Goal: Task Accomplishment & Management: Complete application form

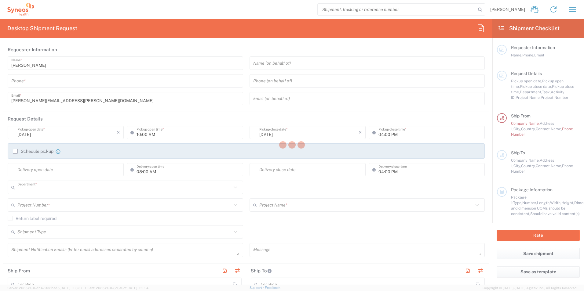
type input "3233"
type input "[GEOGRAPHIC_DATA]"
type input "Syneos Health UK Limited"
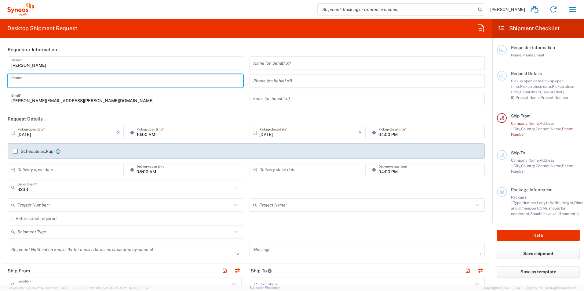
click at [39, 81] on input "tel" at bounding box center [125, 81] width 228 height 11
click at [32, 80] on input "07792754967" at bounding box center [125, 81] width 228 height 11
click at [20, 83] on input "07792754967" at bounding box center [125, 81] width 228 height 11
type input "07792754967"
click at [88, 135] on input "[DATE]" at bounding box center [66, 132] width 99 height 11
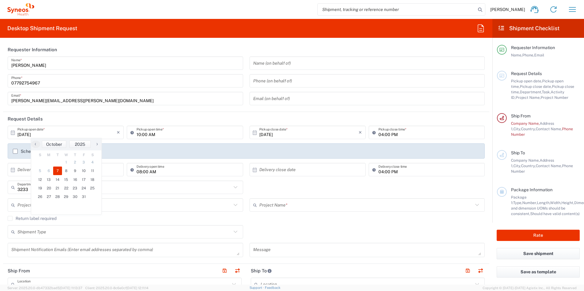
click at [12, 133] on icon at bounding box center [13, 132] width 4 height 4
click at [74, 171] on span "9" at bounding box center [75, 171] width 9 height 9
type input "[DATE]"
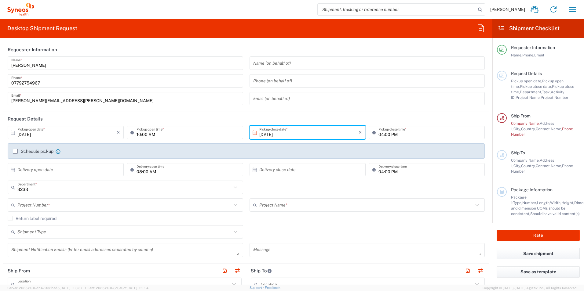
scroll to position [31, 0]
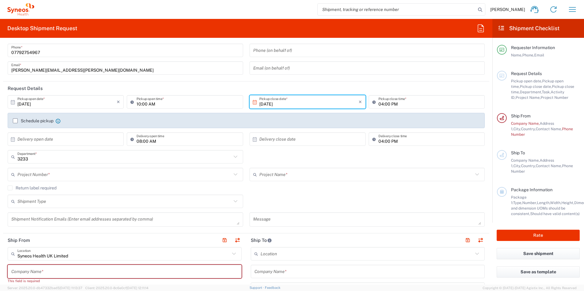
click at [15, 122] on label "Schedule pickup" at bounding box center [33, 121] width 41 height 5
click at [15, 121] on input "Schedule pickup" at bounding box center [15, 121] width 0 height 0
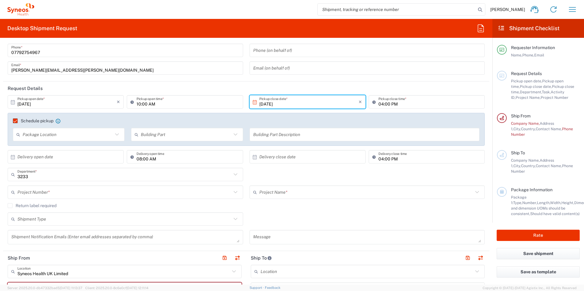
click at [13, 121] on label "Schedule pickup" at bounding box center [33, 121] width 41 height 5
click at [13, 121] on input "Schedule pickup" at bounding box center [13, 121] width 0 height 0
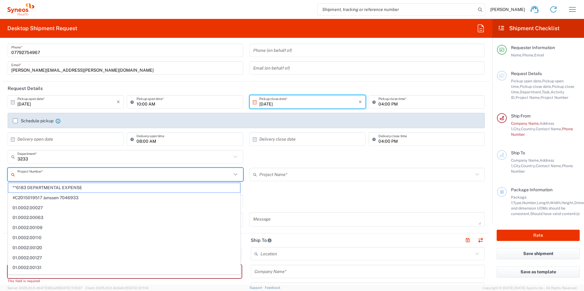
click at [52, 175] on input "text" at bounding box center [124, 175] width 214 height 11
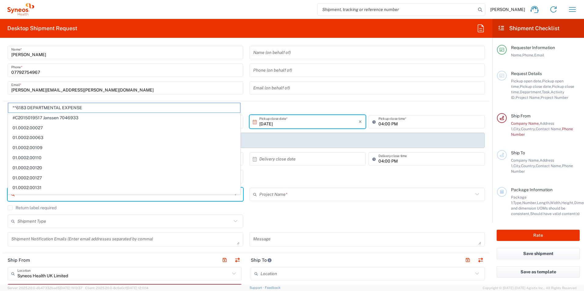
scroll to position [0, 0]
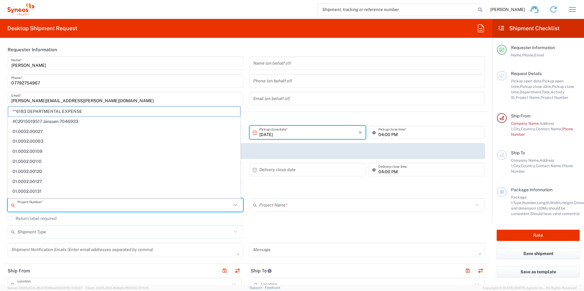
click at [93, 45] on header "Requester Information" at bounding box center [246, 50] width 486 height 14
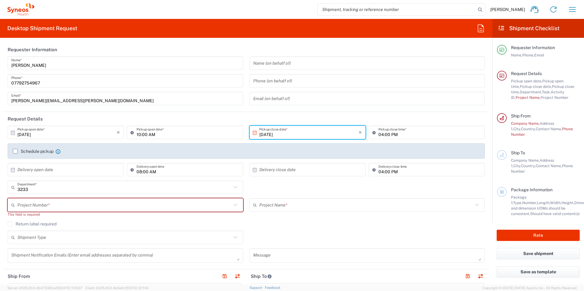
click at [49, 62] on input "[PERSON_NAME]" at bounding box center [125, 63] width 228 height 11
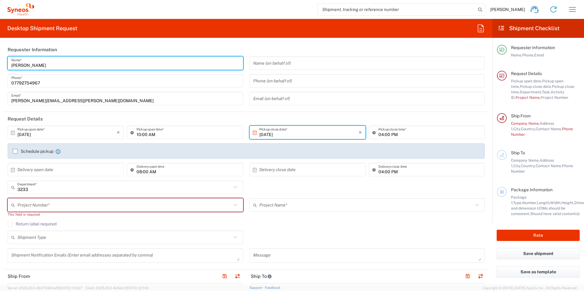
drag, startPoint x: 48, startPoint y: 63, endPoint x: -4, endPoint y: 65, distance: 51.6
click at [0, 65] on html "[PERSON_NAME] Home Shipment estimator Shipment tracking Desktop shipment reques…" at bounding box center [292, 145] width 584 height 291
click at [52, 68] on input "[PERSON_NAME]" at bounding box center [125, 63] width 228 height 11
type input "S"
type input "Agistix Services"
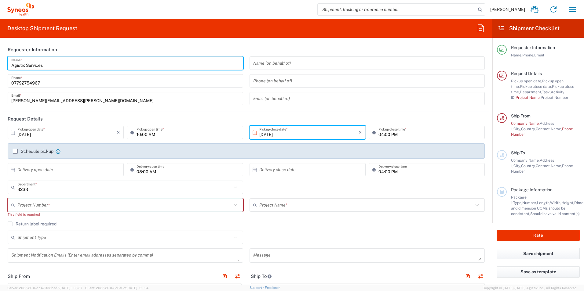
drag, startPoint x: 49, startPoint y: 81, endPoint x: 10, endPoint y: 83, distance: 39.2
click at [49, 81] on input "07792754967" at bounding box center [125, 81] width 228 height 11
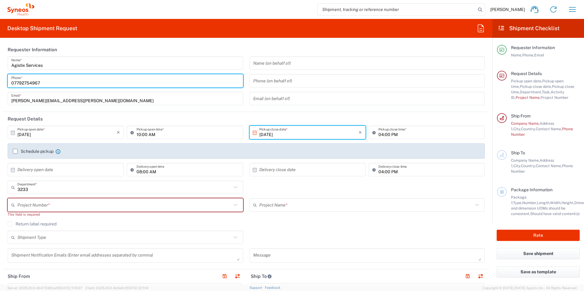
click at [10, 83] on div "[PHONE_NUMBER] Phone *" at bounding box center [126, 80] width 236 height 13
type input "[PHONE_NUMBER]"
click at [79, 100] on input "[PERSON_NAME][EMAIL_ADDRESS][PERSON_NAME][DOMAIN_NAME]" at bounding box center [125, 98] width 228 height 11
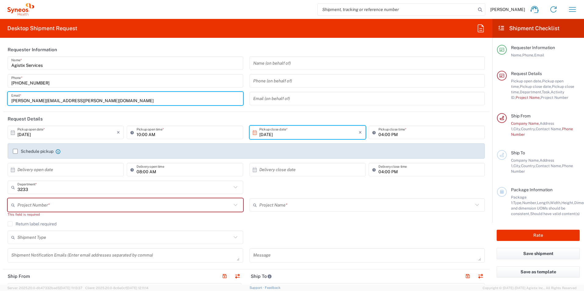
drag, startPoint x: 79, startPoint y: 100, endPoint x: 6, endPoint y: 100, distance: 73.0
click at [6, 100] on div "Agistix Services Name * [PHONE_NUMBER] Phone * [PERSON_NAME][EMAIL_ADDRESS][PER…" at bounding box center [126, 83] width 242 height 53
type input "[EMAIL_ADDRESS][DOMAIN_NAME]"
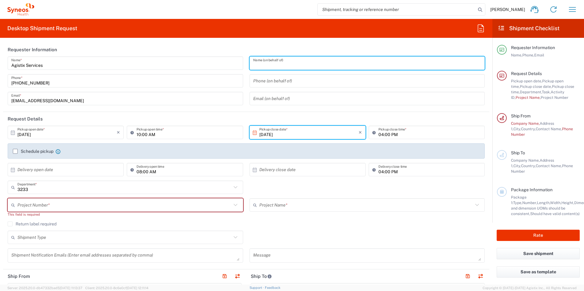
click at [292, 64] on input "text" at bounding box center [367, 63] width 228 height 11
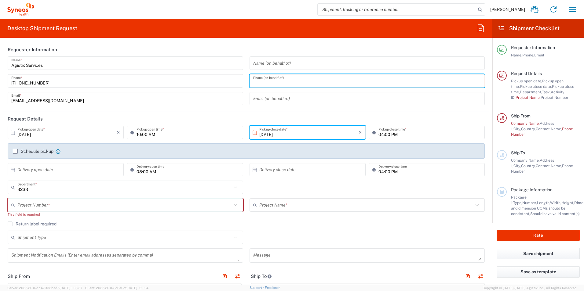
click at [269, 86] on input "tel" at bounding box center [367, 81] width 228 height 11
type input "07792754967"
click at [254, 100] on input "text" at bounding box center [367, 98] width 228 height 11
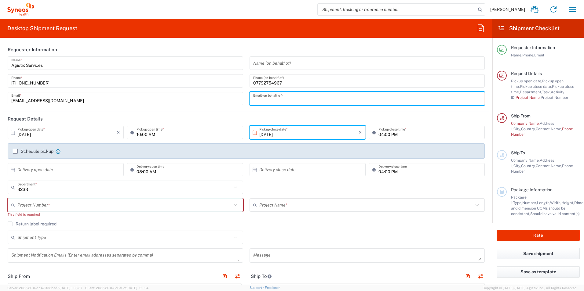
drag, startPoint x: 262, startPoint y: 99, endPoint x: 265, endPoint y: 102, distance: 3.9
click at [262, 99] on input "text" at bounding box center [367, 98] width 228 height 11
type input "[PERSON_NAME][EMAIL_ADDRESS][PERSON_NAME][DOMAIN_NAME]"
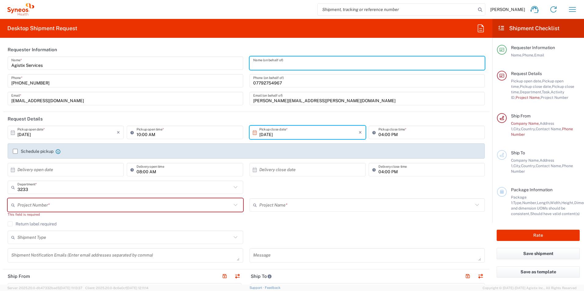
click at [269, 65] on input "text" at bounding box center [367, 63] width 228 height 11
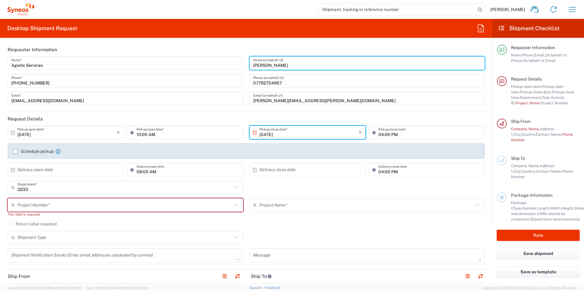
type input "[PERSON_NAME]"
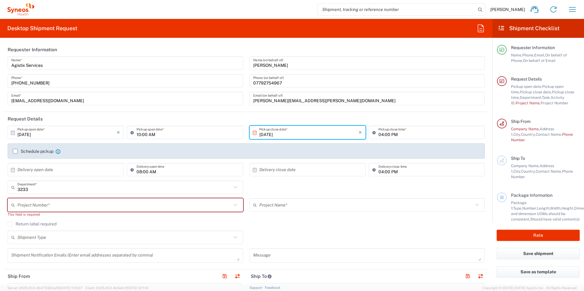
drag, startPoint x: 79, startPoint y: 134, endPoint x: 130, endPoint y: 114, distance: 54.8
click at [79, 134] on input "[DATE]" at bounding box center [66, 132] width 99 height 11
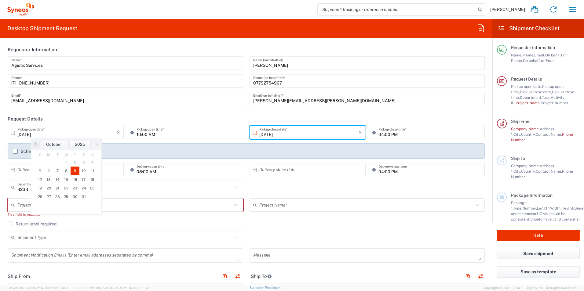
click at [182, 117] on header "Request Details" at bounding box center [246, 119] width 486 height 14
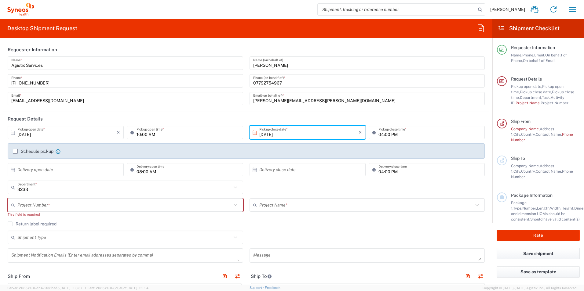
click at [17, 153] on label "Schedule pickup" at bounding box center [33, 151] width 41 height 5
click at [15, 152] on input "Schedule pickup" at bounding box center [15, 152] width 0 height 0
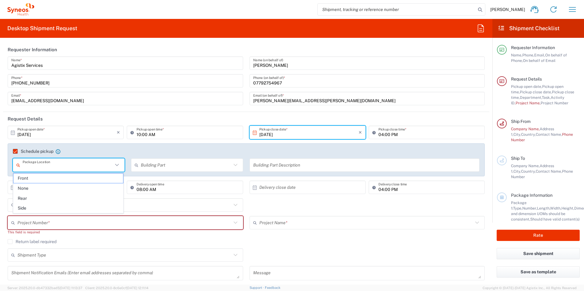
click at [42, 163] on input "text" at bounding box center [68, 165] width 90 height 11
click at [44, 176] on span "Front" at bounding box center [68, 178] width 110 height 9
type input "Front"
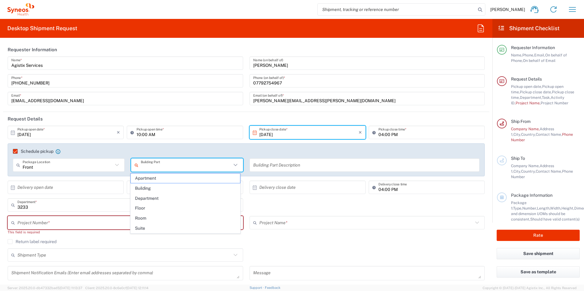
click at [161, 166] on input "text" at bounding box center [186, 165] width 90 height 11
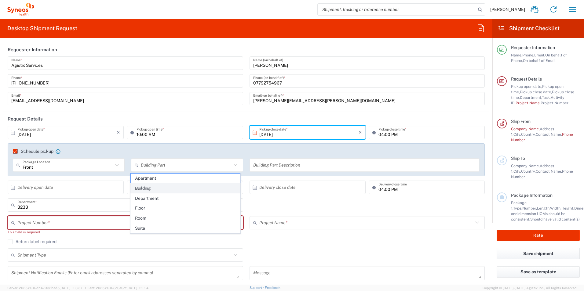
click at [148, 192] on span "Building" at bounding box center [186, 188] width 110 height 9
type input "Building"
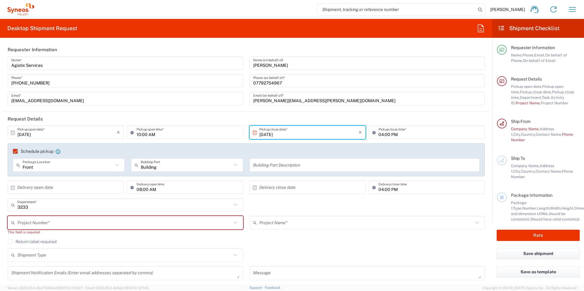
click at [15, 152] on label "Schedule pickup" at bounding box center [33, 151] width 41 height 5
click at [13, 152] on input "Schedule pickup" at bounding box center [13, 152] width 0 height 0
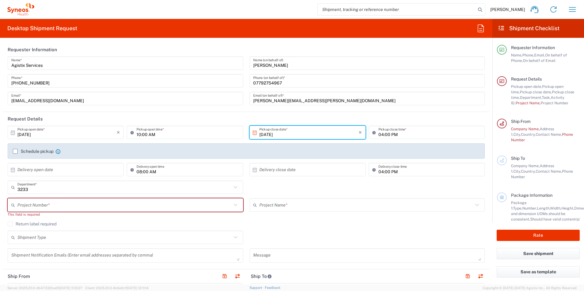
click at [331, 231] on div "Shipment Type Batch Regular" at bounding box center [247, 240] width 484 height 18
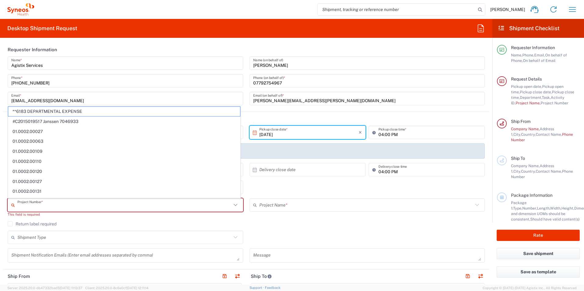
click at [78, 207] on input "text" at bounding box center [124, 205] width 214 height 11
click at [68, 109] on span "**6183 DEPARTMENTAL EXPENSE" at bounding box center [124, 111] width 232 height 9
type input "**6183 DEPARTMENTAL EXPENSE"
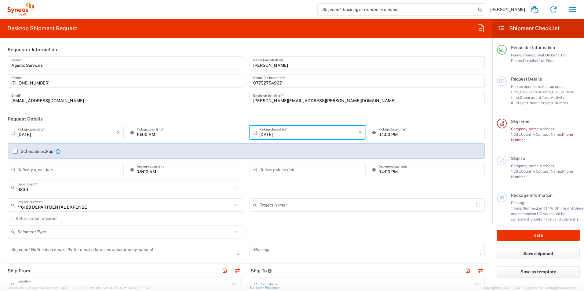
type input "6183"
click at [328, 224] on div "Return label required" at bounding box center [246, 220] width 477 height 9
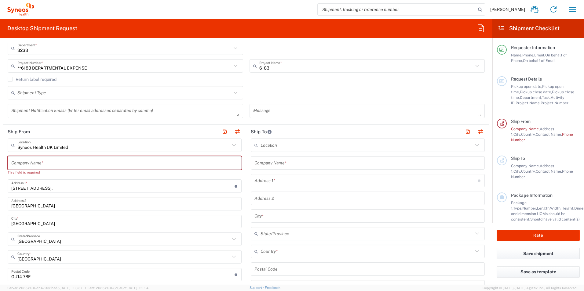
scroll to position [153, 0]
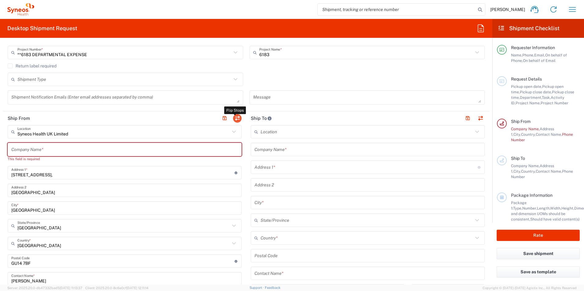
click at [236, 120] on button "button" at bounding box center [237, 118] width 9 height 9
type input "Syneos Health UK Limited"
type input "[STREET_ADDRESS],"
type input "[GEOGRAPHIC_DATA]"
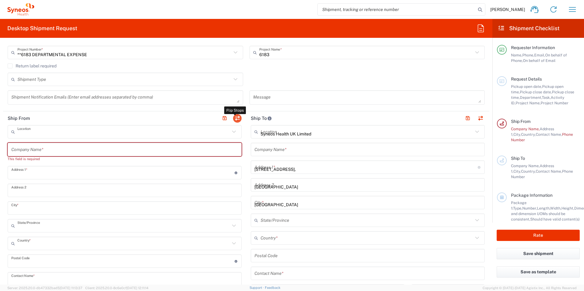
type input "[GEOGRAPHIC_DATA]"
type input "GU14 7BF"
type input "[PERSON_NAME]"
type input "[PERSON_NAME][EMAIL_ADDRESS][PERSON_NAME][DOMAIN_NAME]"
type input "EORI"
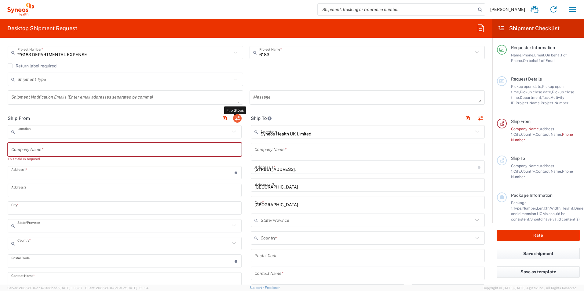
type input "VAT"
type input "GB806650142"
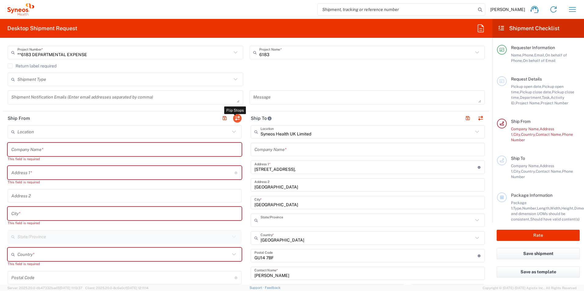
type input "[GEOGRAPHIC_DATA]"
click at [38, 133] on input "text" at bounding box center [123, 132] width 213 height 11
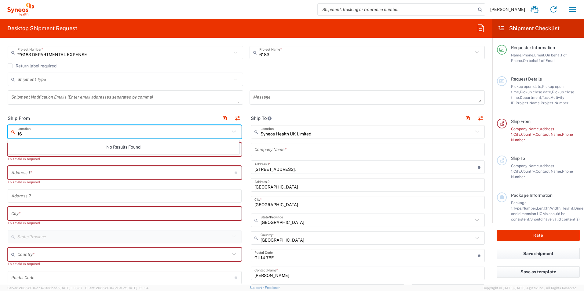
type input "1"
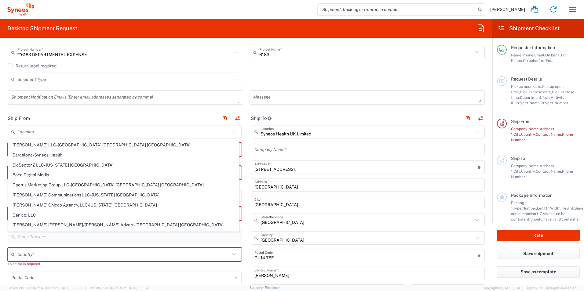
click at [66, 114] on header "Ship From" at bounding box center [124, 118] width 243 height 14
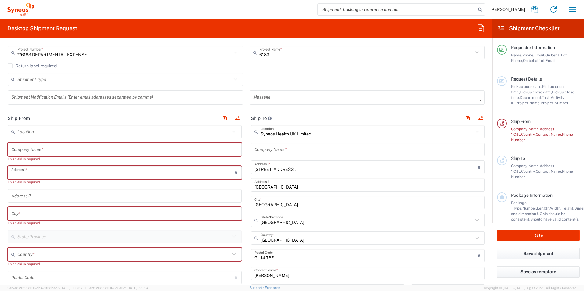
drag, startPoint x: 33, startPoint y: 174, endPoint x: 13, endPoint y: 177, distance: 20.5
click at [33, 174] on input "text" at bounding box center [122, 173] width 223 height 11
click at [15, 214] on input "text" at bounding box center [124, 214] width 227 height 11
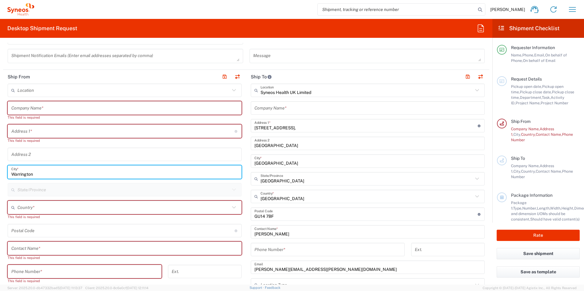
scroll to position [183, 0]
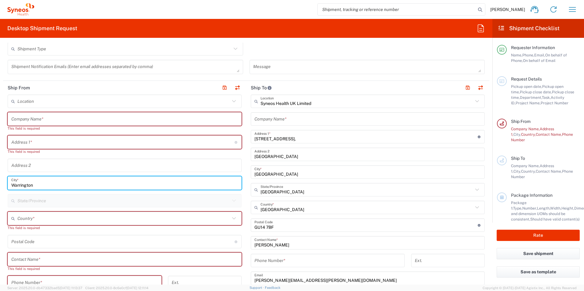
type input "Warrington"
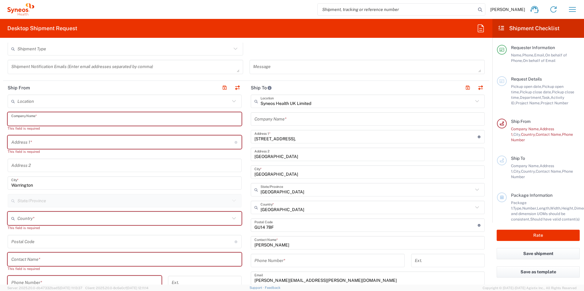
click at [33, 118] on input "text" at bounding box center [124, 119] width 227 height 11
click at [33, 143] on input "text" at bounding box center [122, 142] width 223 height 11
click at [35, 125] on div "Company Name *" at bounding box center [125, 118] width 234 height 13
click at [30, 120] on input "text" at bounding box center [124, 119] width 227 height 11
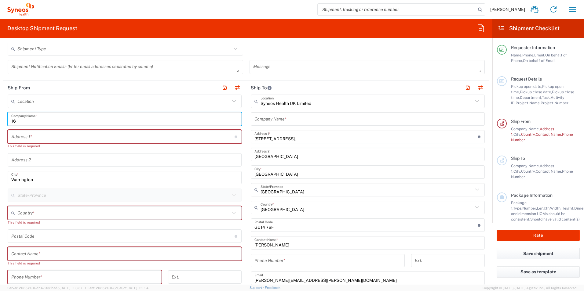
type input "16"
click at [28, 138] on input "text" at bounding box center [122, 137] width 223 height 11
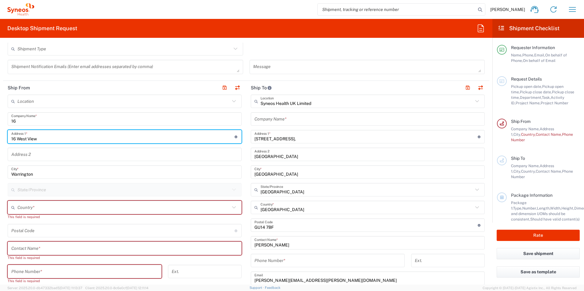
type input "16 West View"
click at [76, 89] on header "Ship From" at bounding box center [124, 88] width 243 height 14
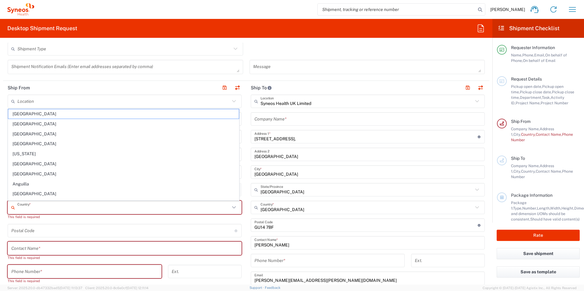
click at [33, 206] on input "text" at bounding box center [123, 208] width 213 height 11
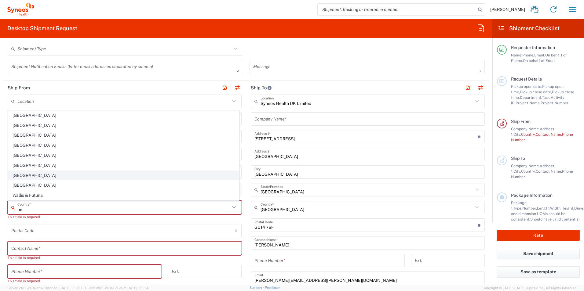
click at [39, 177] on span "[GEOGRAPHIC_DATA]" at bounding box center [123, 175] width 231 height 9
type input "[GEOGRAPHIC_DATA]"
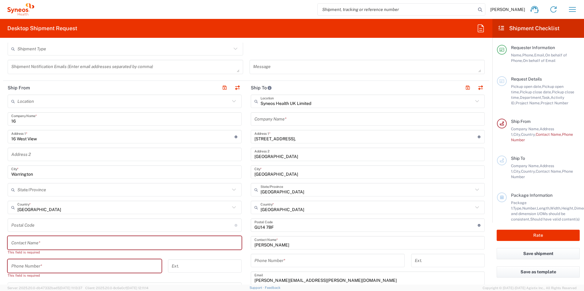
click at [29, 227] on input "undefined" at bounding box center [122, 225] width 223 height 11
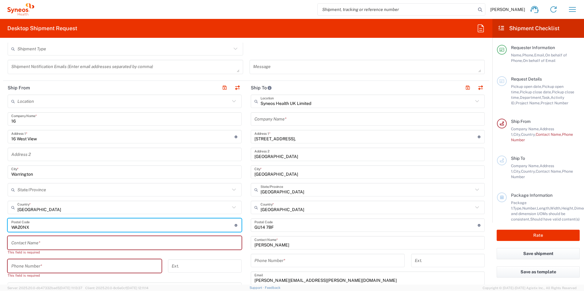
type input "WA20NX"
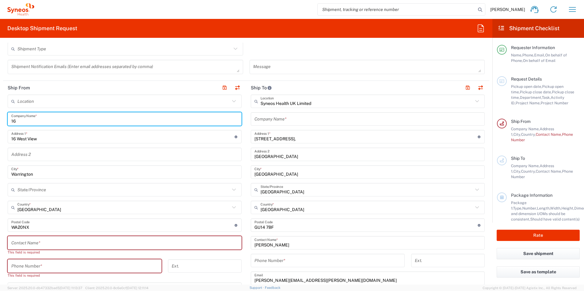
click at [25, 123] on input "16" at bounding box center [124, 119] width 227 height 11
drag, startPoint x: 34, startPoint y: 121, endPoint x: 10, endPoint y: 121, distance: 23.8
click at [10, 121] on div "16 Company Name *" at bounding box center [125, 118] width 234 height 13
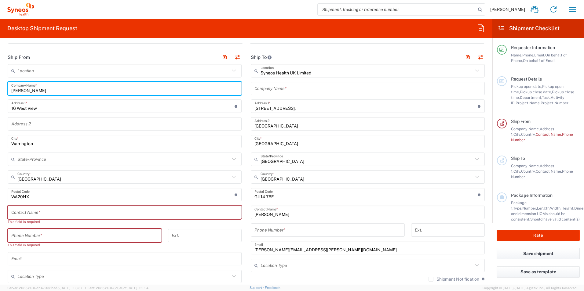
scroll to position [244, 0]
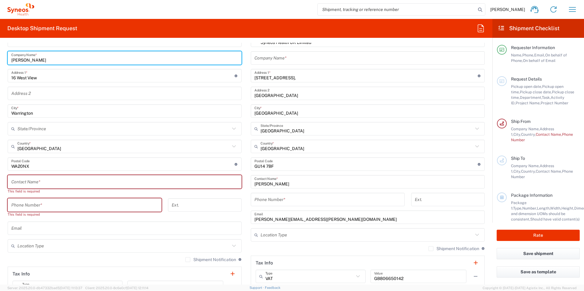
type input "[PERSON_NAME]"
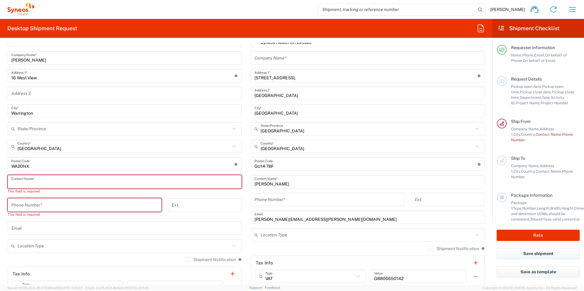
click at [47, 183] on input "text" at bounding box center [124, 182] width 227 height 11
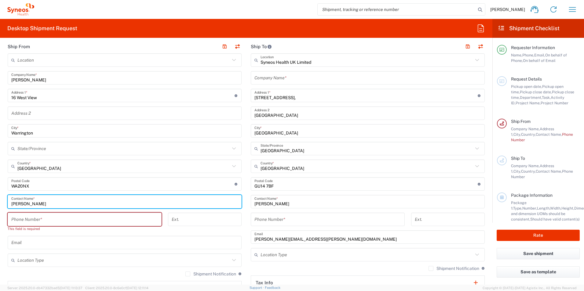
scroll to position [214, 0]
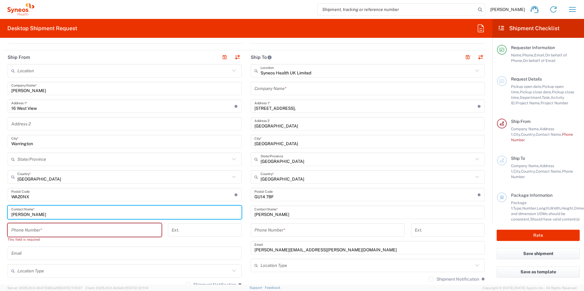
type input "[PERSON_NAME]"
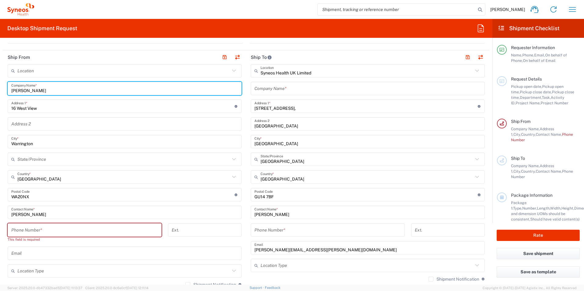
click at [46, 90] on input "[PERSON_NAME]" at bounding box center [124, 88] width 227 height 11
drag, startPoint x: 36, startPoint y: 92, endPoint x: 6, endPoint y: 91, distance: 29.9
click at [6, 91] on main "Location [PERSON_NAME] LLC-[GEOGRAPHIC_DATA] [GEOGRAPHIC_DATA] [GEOGRAPHIC_DATA…" at bounding box center [124, 213] width 243 height 298
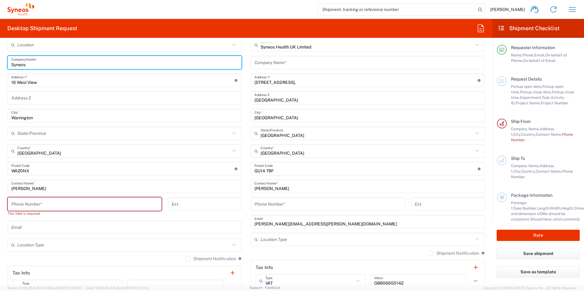
scroll to position [275, 0]
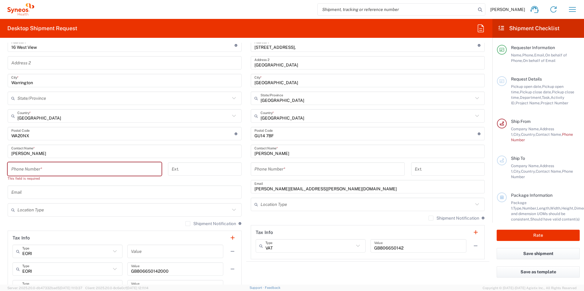
type input "Syneos"
click at [27, 169] on input "tel" at bounding box center [84, 169] width 147 height 11
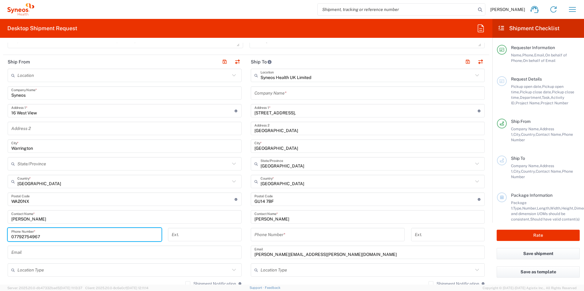
scroll to position [244, 0]
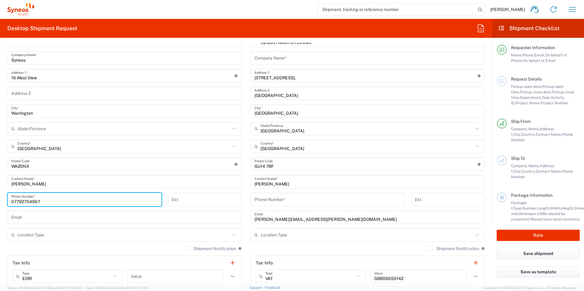
type input "07792754967"
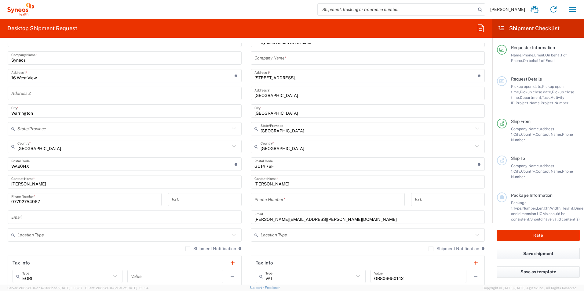
click at [242, 206] on div "Ext." at bounding box center [205, 202] width 80 height 18
drag, startPoint x: 320, startPoint y: 220, endPoint x: 324, endPoint y: 218, distance: 4.1
click at [320, 220] on input "[PERSON_NAME][EMAIL_ADDRESS][PERSON_NAME][DOMAIN_NAME]" at bounding box center [367, 217] width 227 height 11
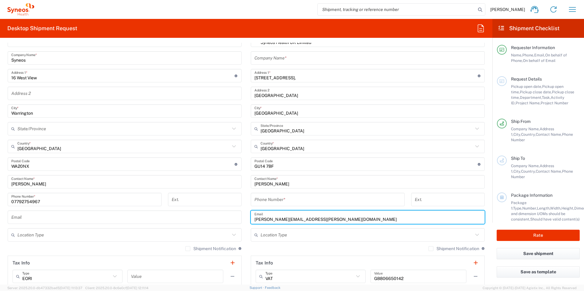
drag, startPoint x: 324, startPoint y: 218, endPoint x: 248, endPoint y: 218, distance: 75.8
click at [251, 218] on div "[PERSON_NAME][EMAIL_ADDRESS][PERSON_NAME][DOMAIN_NAME] Email" at bounding box center [368, 217] width 234 height 13
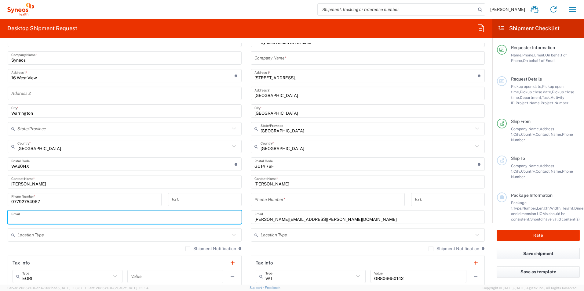
click at [46, 216] on input "text" at bounding box center [124, 217] width 227 height 11
paste input "[PERSON_NAME][EMAIL_ADDRESS][PERSON_NAME][DOMAIN_NAME]"
type input "[PERSON_NAME][EMAIL_ADDRESS][PERSON_NAME][DOMAIN_NAME]"
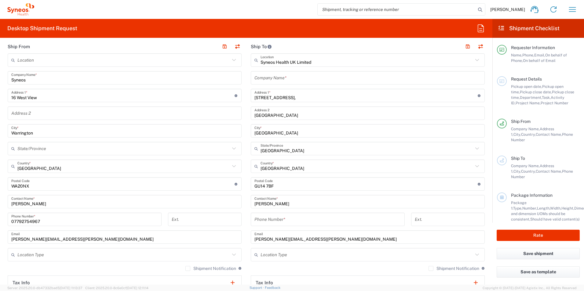
scroll to position [214, 0]
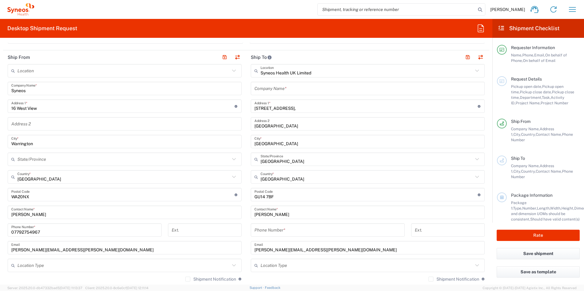
click at [287, 214] on input "[PERSON_NAME]" at bounding box center [367, 212] width 227 height 11
click at [286, 214] on input "[PERSON_NAME]" at bounding box center [367, 212] width 227 height 11
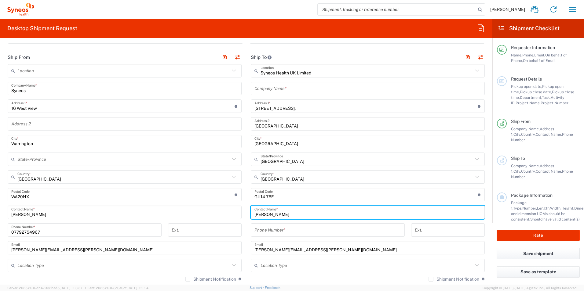
drag, startPoint x: 286, startPoint y: 214, endPoint x: 253, endPoint y: 214, distance: 32.7
click at [254, 214] on input "[PERSON_NAME]" at bounding box center [367, 212] width 227 height 11
type input "Information Technology"
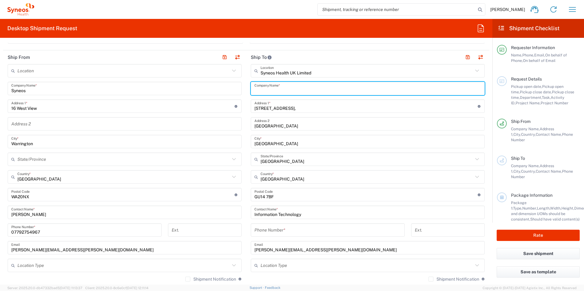
click at [284, 92] on input "text" at bounding box center [367, 88] width 227 height 11
type input "Syneos Health ("
type input "Syneos Health (Attn: IT)"
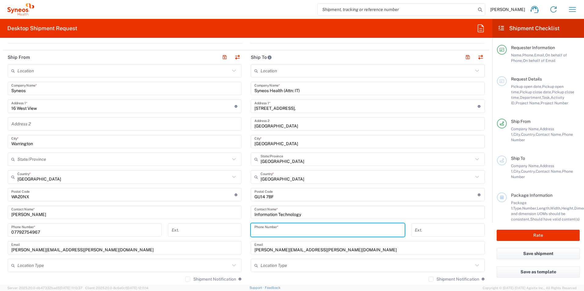
click at [273, 234] on input "tel" at bounding box center [327, 230] width 147 height 11
type input "[PHONE_NUMBER]"
click at [247, 260] on main "Location [PERSON_NAME] LLC-[GEOGRAPHIC_DATA] [GEOGRAPHIC_DATA] [GEOGRAPHIC_DATA…" at bounding box center [367, 192] width 243 height 257
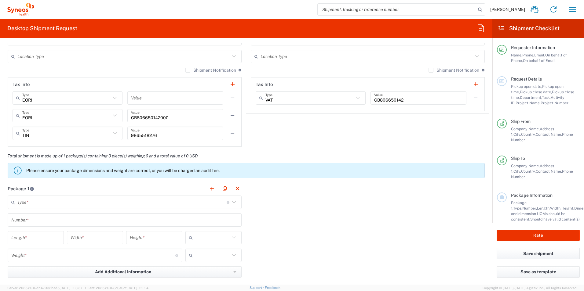
scroll to position [428, 0]
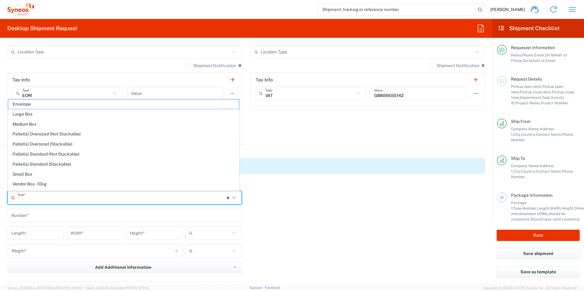
click at [74, 199] on input "text" at bounding box center [121, 198] width 209 height 11
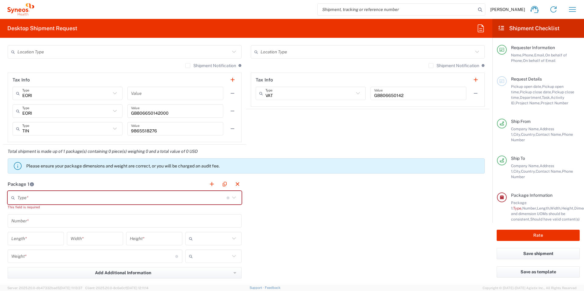
click at [232, 198] on icon at bounding box center [234, 198] width 4 height 2
click at [202, 198] on input "text" at bounding box center [121, 198] width 209 height 11
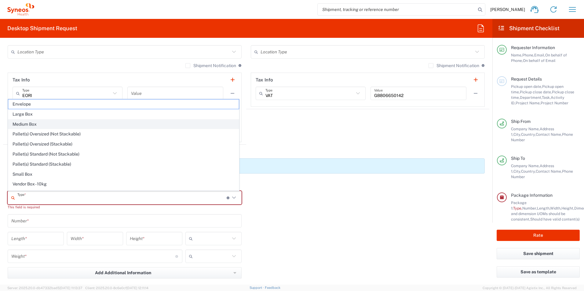
click at [46, 125] on span "Medium Box" at bounding box center [123, 124] width 231 height 9
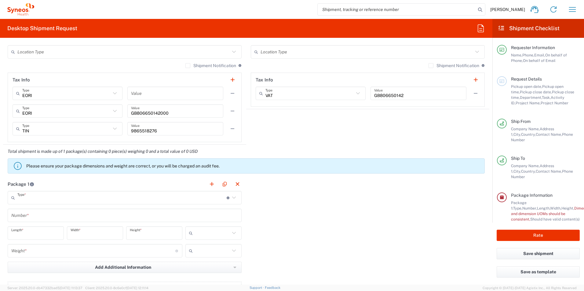
type input "Medium Box"
type input "13"
type input "11.5"
type input "2.5"
type input "in"
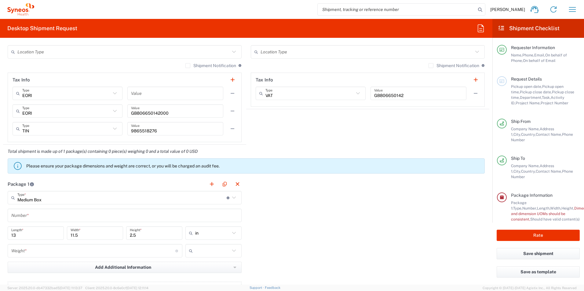
click at [173, 199] on input "Medium Box" at bounding box center [121, 198] width 209 height 11
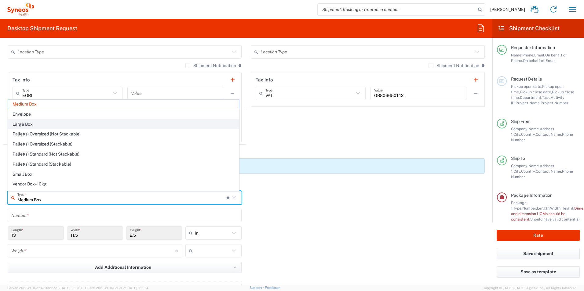
click at [18, 122] on span "Large Box" at bounding box center [123, 124] width 231 height 9
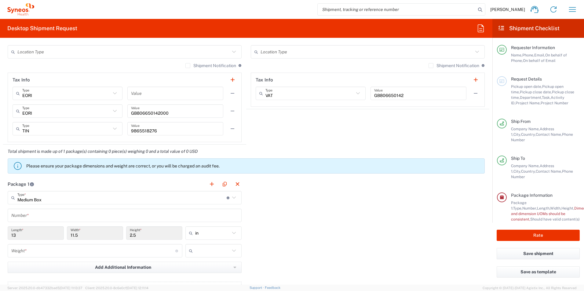
type input "Large Box"
type input "17.5"
type input "12.5"
type input "3"
click at [23, 237] on input "17.5" at bounding box center [35, 233] width 49 height 11
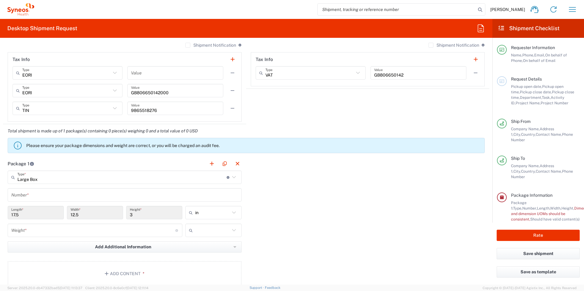
scroll to position [458, 0]
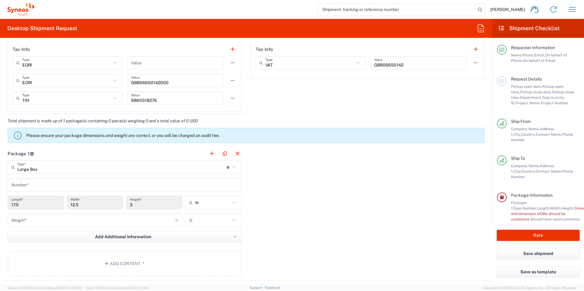
click at [102, 221] on input "number" at bounding box center [93, 220] width 164 height 11
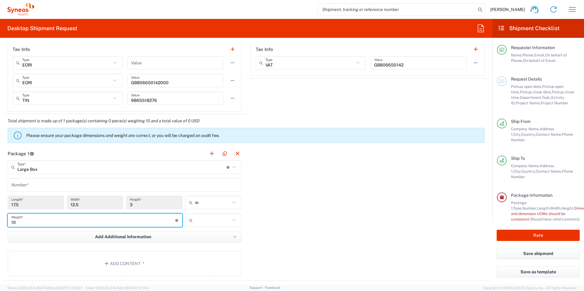
type input "10"
click at [281, 217] on div "Package 1 Large Box Type * Material used to package goods Medium Box Envelope L…" at bounding box center [246, 214] width 486 height 134
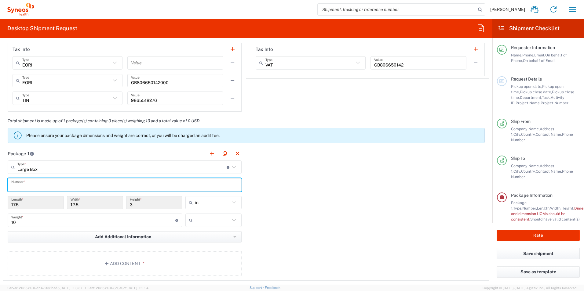
click at [64, 183] on input "text" at bounding box center [124, 185] width 227 height 11
type input "1"
click at [293, 228] on div "Package 1 Large Box Type * Material used to package goods Medium Box Envelope L…" at bounding box center [246, 214] width 486 height 134
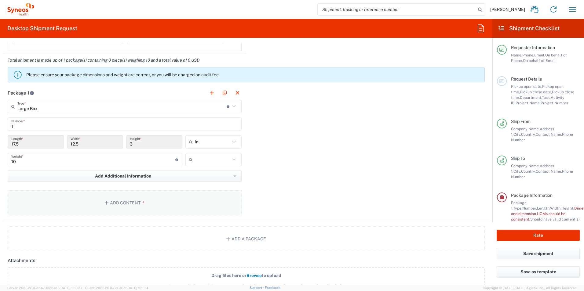
scroll to position [519, 0]
click at [210, 160] on input "text" at bounding box center [212, 160] width 35 height 10
click at [199, 169] on span "kgs" at bounding box center [211, 172] width 54 height 9
type input "kgs"
click at [315, 163] on div "Package 1 Large Box Type * Material used to package goods Medium Box Envelope L…" at bounding box center [246, 153] width 486 height 134
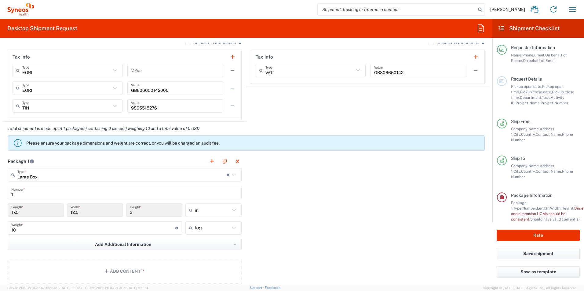
scroll to position [481, 0]
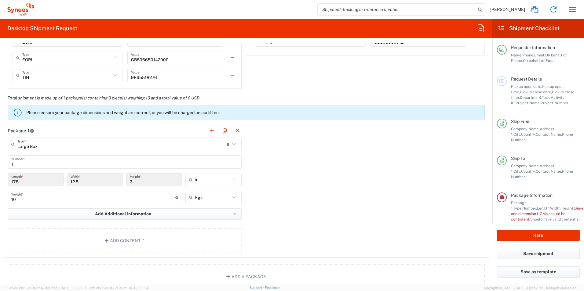
drag, startPoint x: 17, startPoint y: 113, endPoint x: 312, endPoint y: 218, distance: 313.3
click at [17, 113] on icon at bounding box center [18, 113] width 10 height 10
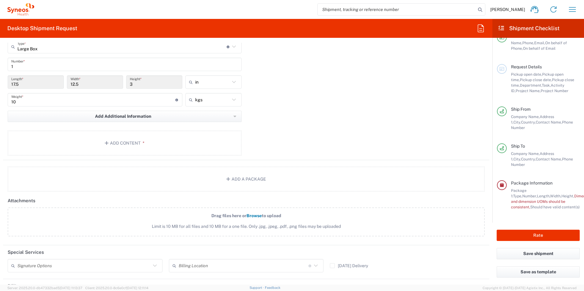
scroll to position [573, 0]
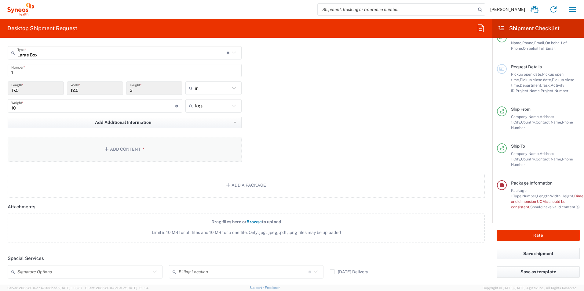
click at [127, 150] on button "Add Content *" at bounding box center [125, 149] width 234 height 25
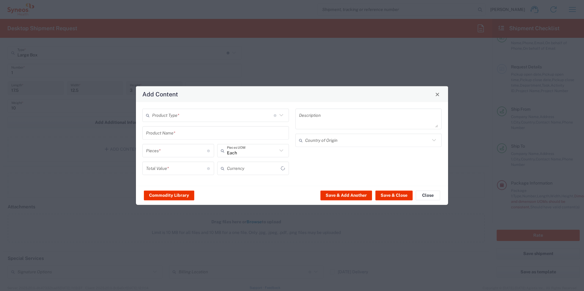
type input "US Dollar"
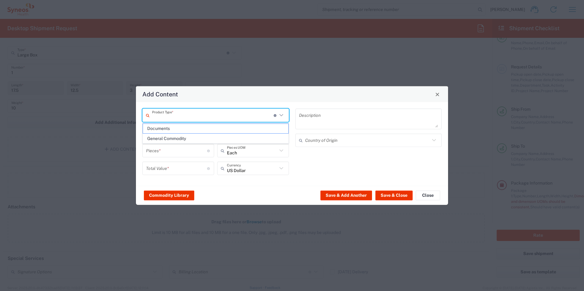
click at [254, 117] on input "text" at bounding box center [213, 115] width 122 height 11
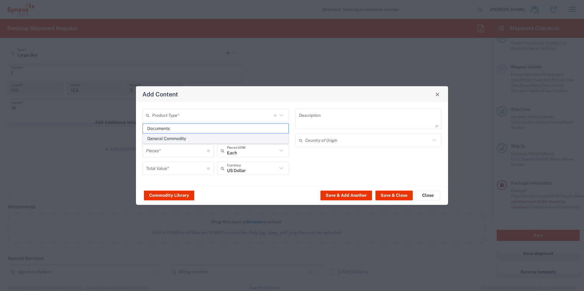
click at [230, 137] on span "General Commodity" at bounding box center [215, 138] width 145 height 9
type input "General Commodity"
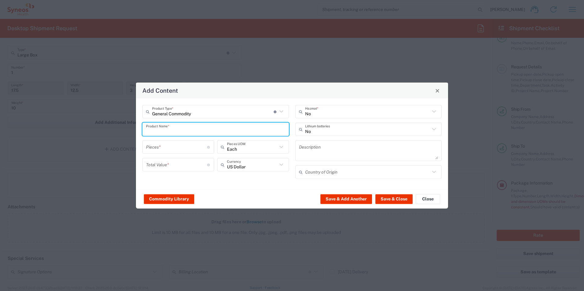
click at [180, 126] on input "text" at bounding box center [215, 129] width 139 height 11
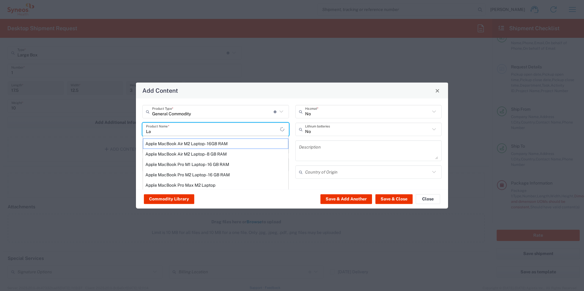
type input "L"
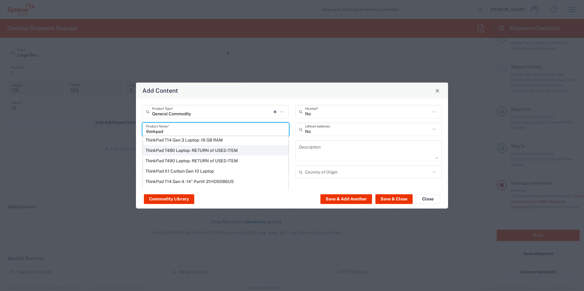
click at [236, 155] on div "ThinkPad T480 Laptop - RETURN of USED ITEM" at bounding box center [215, 150] width 145 height 10
type input "ThinkPad T480 Laptop - RETURN of USED ITEM"
type input "1"
type input "200"
type textarea "Intel Core i5 - 8GB Memory - 500GB Hard Drive"
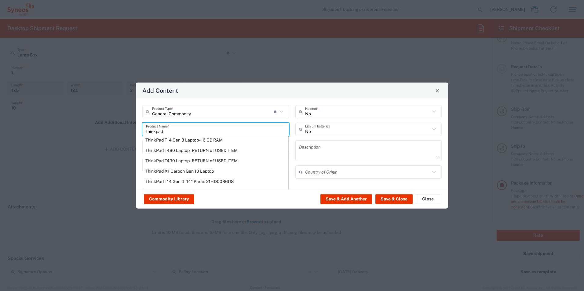
type input "[GEOGRAPHIC_DATA]"
type input "Yes"
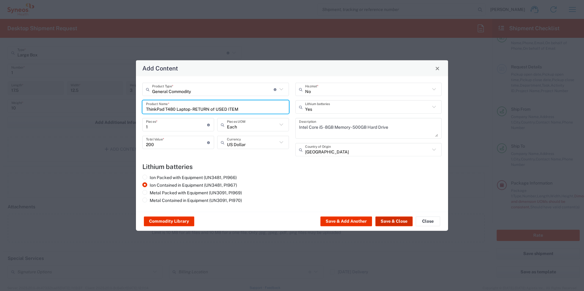
click at [379, 218] on button "Save & Close" at bounding box center [393, 222] width 37 height 10
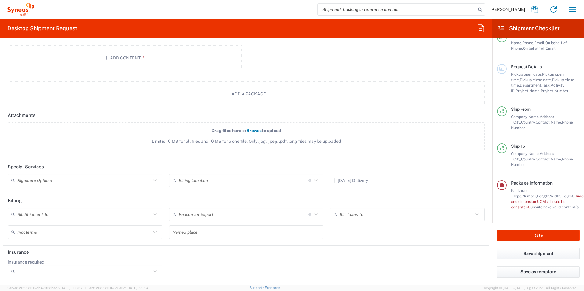
scroll to position [700, 0]
click at [152, 183] on icon at bounding box center [155, 181] width 8 height 8
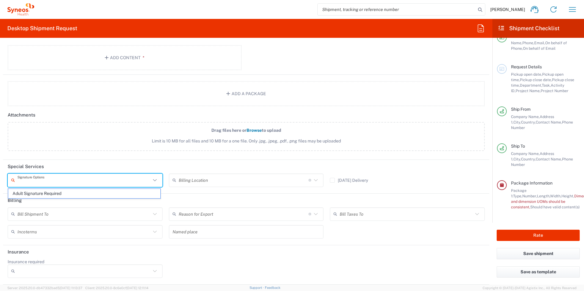
click at [152, 181] on icon at bounding box center [155, 181] width 8 height 8
click at [137, 192] on span "Adult Signature Required" at bounding box center [84, 193] width 152 height 9
type input "Adult Signature Required"
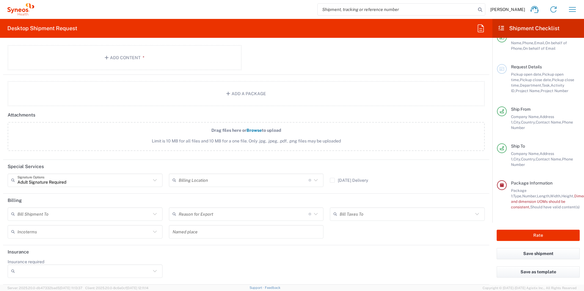
click at [285, 167] on header "Special Services" at bounding box center [246, 167] width 486 height 14
click at [312, 179] on icon at bounding box center [316, 181] width 8 height 8
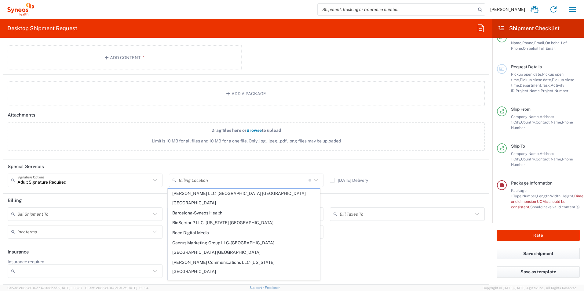
click at [153, 163] on header "Special Services" at bounding box center [246, 167] width 486 height 14
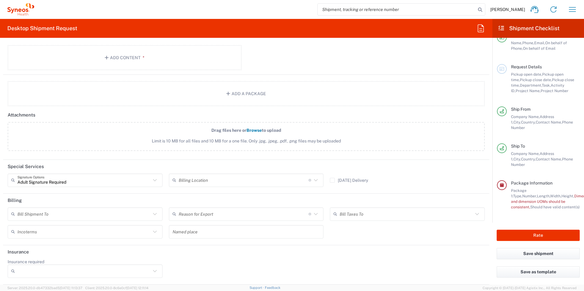
click at [152, 214] on icon at bounding box center [155, 214] width 8 height 8
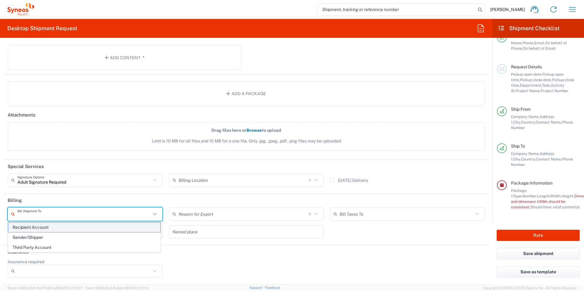
click at [85, 227] on span "Recipient Account" at bounding box center [84, 227] width 152 height 9
type input "Recipient Account"
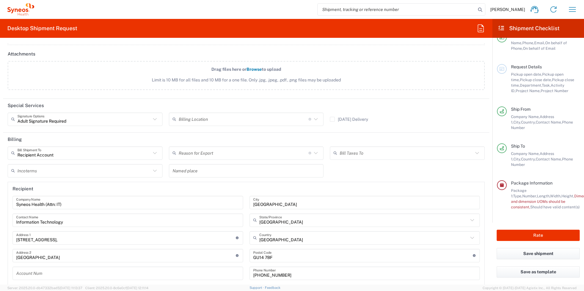
scroll to position [806, 0]
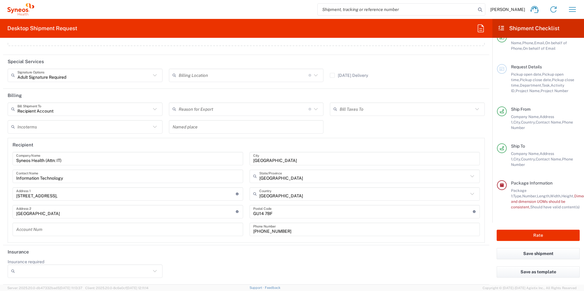
click at [502, 183] on icon at bounding box center [501, 185] width 5 height 4
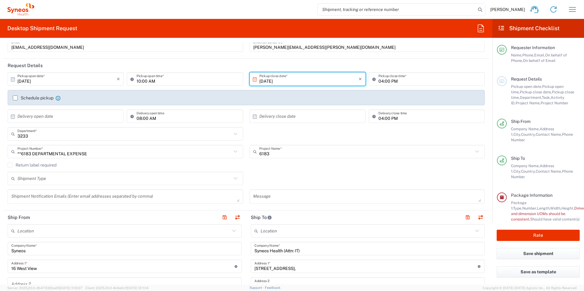
scroll to position [0, 0]
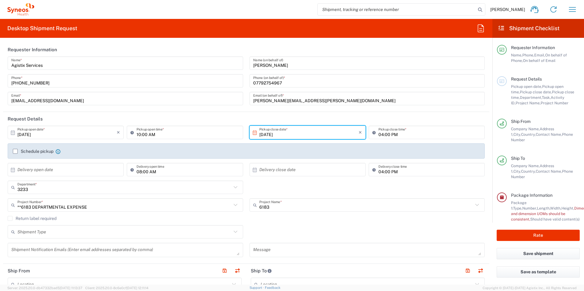
click at [248, 118] on header "Request Details" at bounding box center [246, 119] width 486 height 14
click at [71, 172] on input "text" at bounding box center [66, 170] width 99 height 11
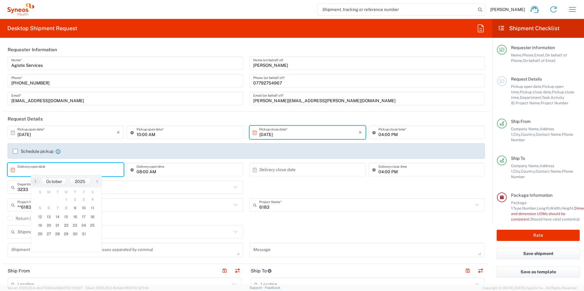
click at [10, 171] on icon at bounding box center [12, 169] width 5 height 5
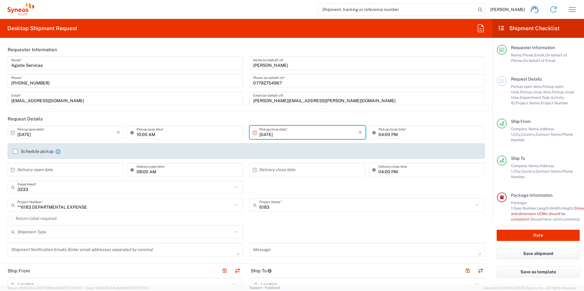
click at [12, 171] on icon at bounding box center [12, 169] width 5 height 5
click at [54, 217] on span "14" at bounding box center [57, 217] width 9 height 9
type input "[DATE]"
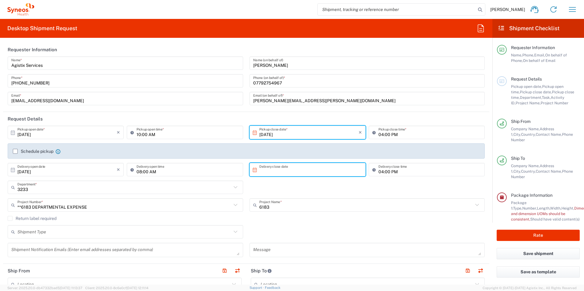
click at [279, 171] on input "text" at bounding box center [308, 170] width 99 height 11
click at [321, 218] on span "17" at bounding box center [323, 217] width 9 height 9
type input "[DATE]"
click at [350, 193] on div "3233 Department * 3233 3000 3100 3109 3110 3111 3112 3125 3130 3135 3136 3150 3…" at bounding box center [247, 190] width 484 height 18
click at [328, 186] on div "3233 Department * 3233 3000 3100 3109 3110 3111 3112 3125 3130 3135 3136 3150 3…" at bounding box center [247, 190] width 484 height 18
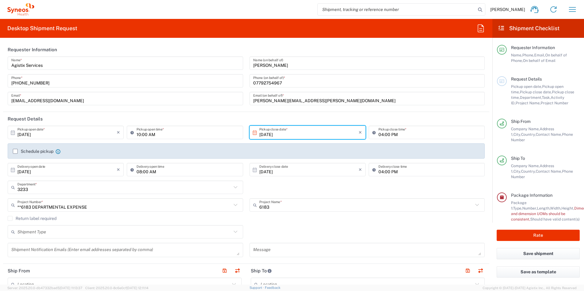
click at [16, 152] on label "Schedule pickup" at bounding box center [33, 151] width 41 height 5
click at [15, 152] on input "Schedule pickup" at bounding box center [15, 152] width 0 height 0
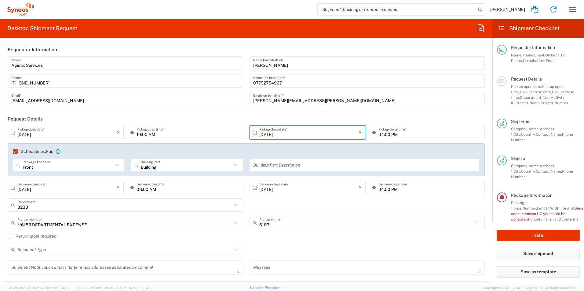
click at [295, 167] on input "text" at bounding box center [364, 165] width 223 height 11
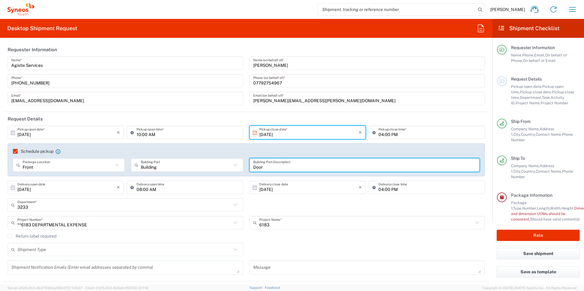
type input "Door"
click at [326, 204] on div "3233 Department * 3233 3000 3100 3109 3110 3111 3112 3125 3130 3135 3136 3150 3…" at bounding box center [247, 208] width 484 height 18
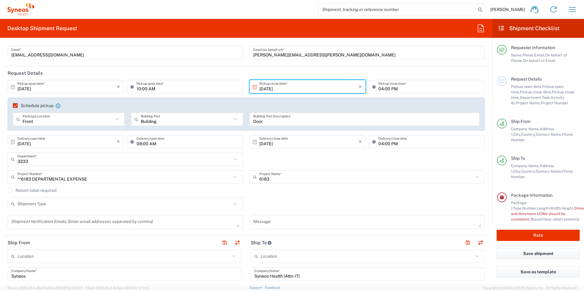
scroll to position [61, 0]
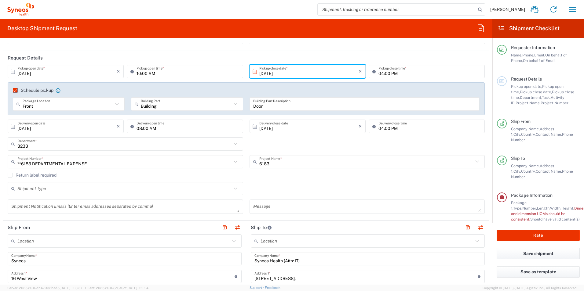
click at [283, 180] on div "Return label required" at bounding box center [246, 177] width 477 height 9
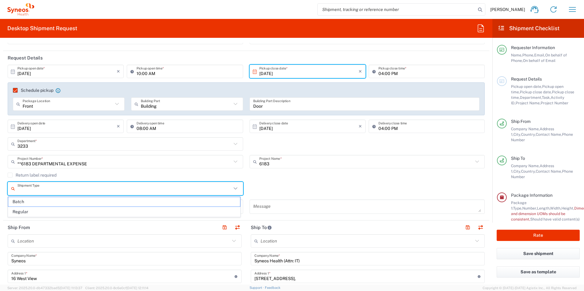
click at [24, 189] on input "text" at bounding box center [124, 189] width 214 height 11
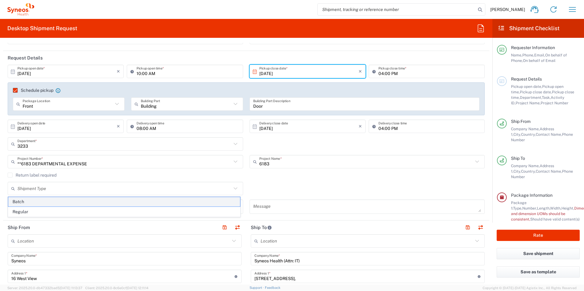
click at [27, 204] on span "Batch" at bounding box center [124, 201] width 232 height 9
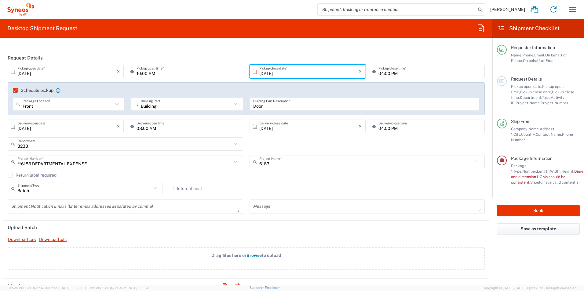
type input "Batch"
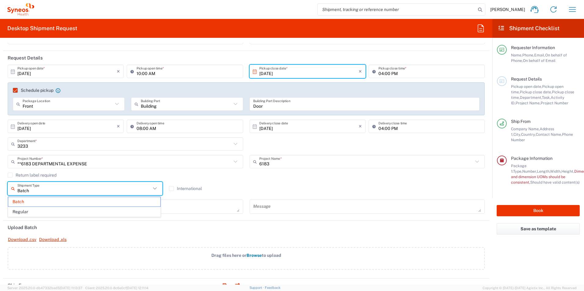
drag, startPoint x: 47, startPoint y: 186, endPoint x: 10, endPoint y: 191, distance: 37.2
click at [10, 191] on div "Batch Shipment Type" at bounding box center [85, 188] width 155 height 13
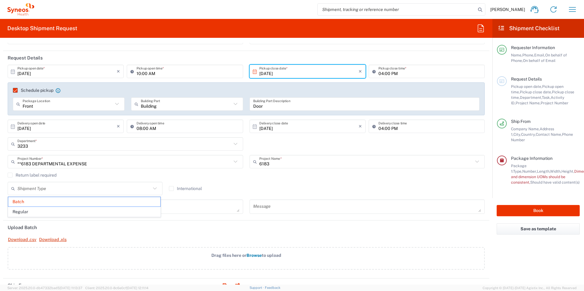
click at [322, 181] on div "Return label required" at bounding box center [246, 177] width 477 height 9
type input "Batch"
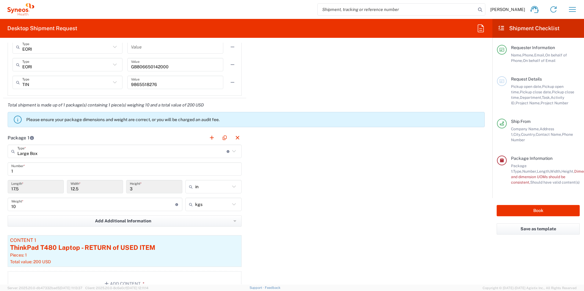
scroll to position [580, 0]
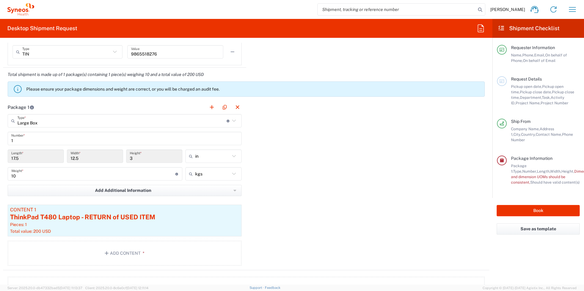
click at [302, 173] on div "Package 1 Large Box Type * Material used to package goods Medium Box Envelope L…" at bounding box center [246, 185] width 486 height 170
click at [90, 158] on input "12.5" at bounding box center [95, 156] width 49 height 11
click at [134, 159] on input "3" at bounding box center [154, 156] width 49 height 11
click at [150, 118] on input "Large Box" at bounding box center [121, 121] width 209 height 11
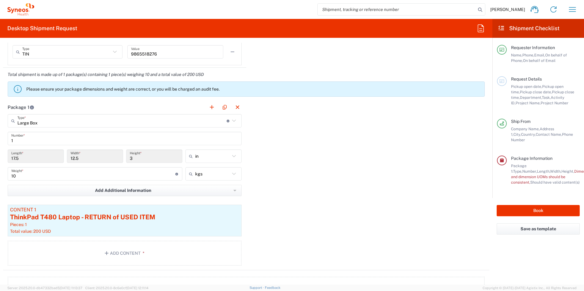
type input "Large Box"
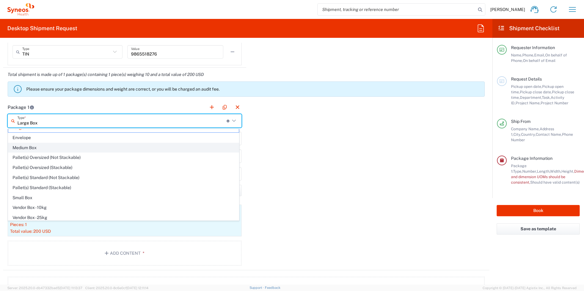
scroll to position [0, 0]
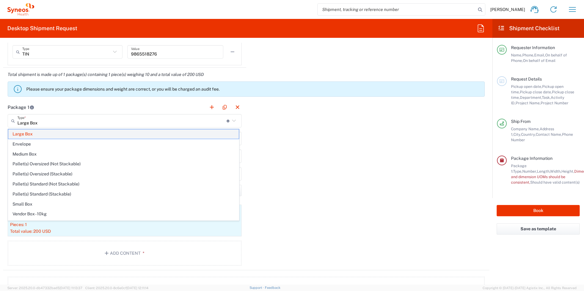
click at [26, 135] on span "Large Box" at bounding box center [123, 134] width 231 height 9
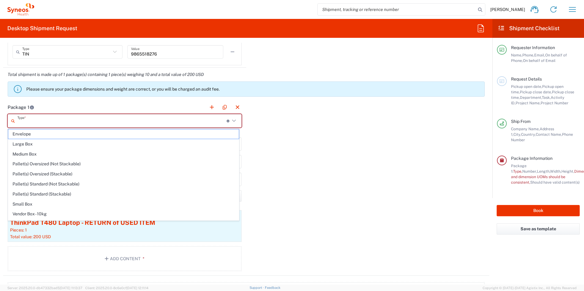
click at [64, 122] on input "text" at bounding box center [121, 121] width 209 height 11
click at [24, 146] on span "Large Box" at bounding box center [123, 144] width 231 height 9
type input "Large Box"
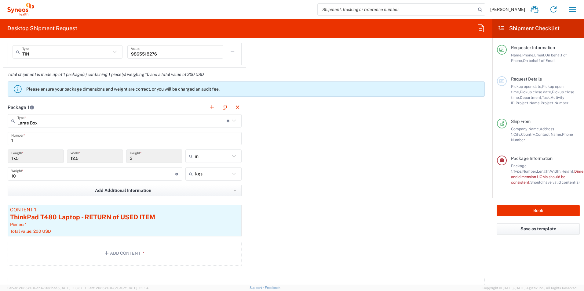
click at [99, 160] on input "12.5" at bounding box center [95, 156] width 49 height 11
click at [40, 176] on input "10" at bounding box center [93, 174] width 164 height 11
click at [212, 159] on input "text" at bounding box center [212, 157] width 35 height 10
click at [192, 172] on span "in" at bounding box center [211, 169] width 54 height 9
click at [259, 166] on div "Package 1 Large Box Type * Material used to package goods Envelope Large Box Me…" at bounding box center [246, 185] width 486 height 170
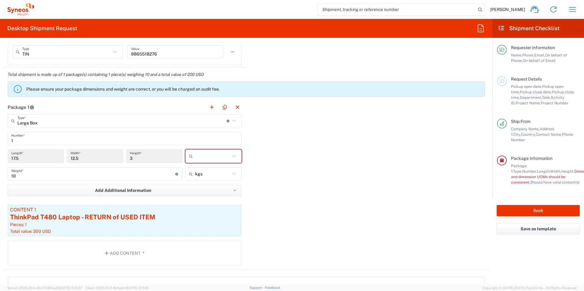
click at [232, 159] on icon at bounding box center [234, 156] width 8 height 8
click at [196, 189] on span "in" at bounding box center [211, 189] width 54 height 9
type input "in"
click at [306, 149] on div "Package 1 Large Box Type * Material used to package goods Envelope Large Box Me…" at bounding box center [246, 185] width 486 height 170
click at [525, 206] on button "Book" at bounding box center [538, 210] width 83 height 11
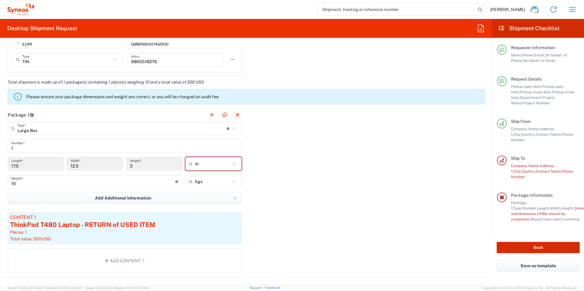
scroll to position [588, 0]
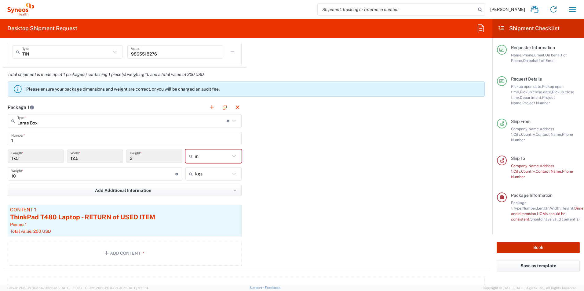
type input "**6183 DEPARTMENTAL EXPENSE"
click at [363, 171] on div "Package 1 Large Box Type * Material used to package goods Envelope Large Box Me…" at bounding box center [246, 185] width 486 height 170
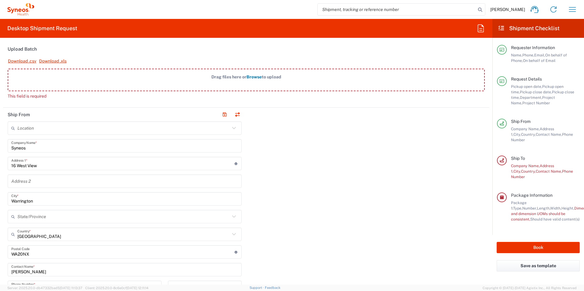
scroll to position [191, 0]
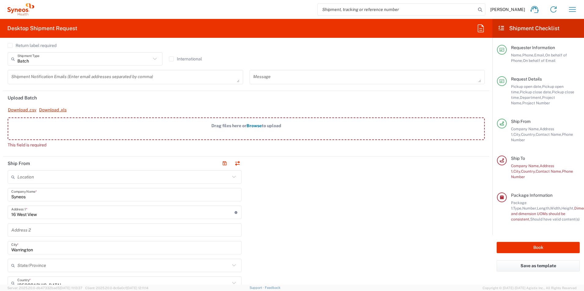
click at [113, 97] on header "Upload Batch" at bounding box center [246, 98] width 486 height 14
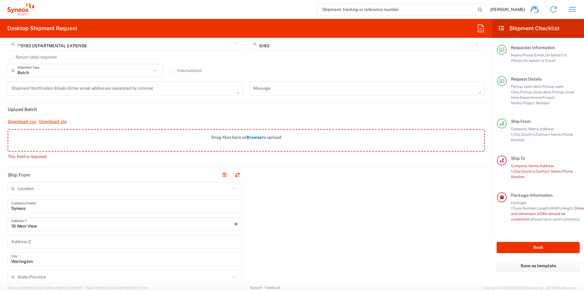
scroll to position [183, 0]
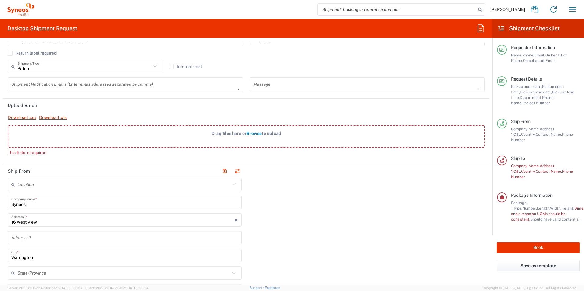
click at [19, 106] on h2 "Upload Batch" at bounding box center [22, 106] width 29 height 6
click at [502, 159] on icon at bounding box center [501, 161] width 5 height 4
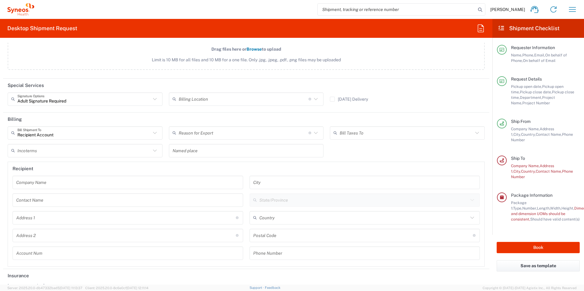
scroll to position [886, 0]
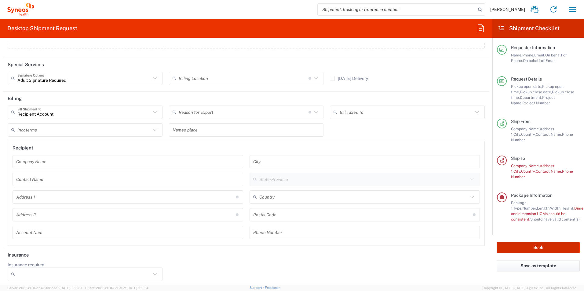
click at [527, 242] on button "Book" at bounding box center [538, 247] width 83 height 11
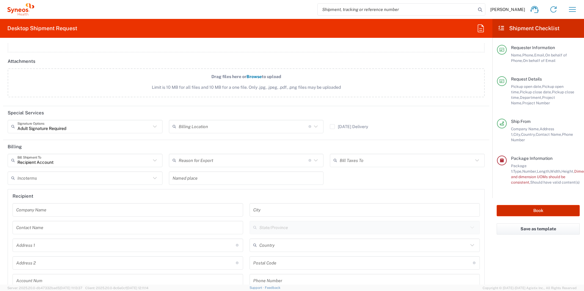
scroll to position [889, 0]
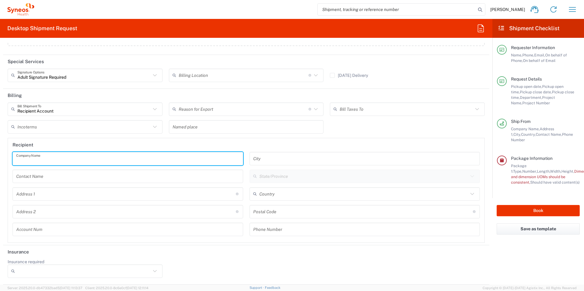
click at [106, 161] on input "text" at bounding box center [127, 158] width 223 height 11
click at [165, 138] on agx-form-section "Recipient Company Name Contact Name Address 1 For cross streets use street name…" at bounding box center [246, 190] width 477 height 105
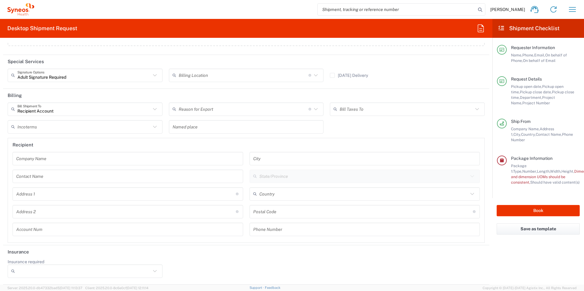
drag, startPoint x: 31, startPoint y: 160, endPoint x: 42, endPoint y: 159, distance: 11.1
click at [31, 160] on input "text" at bounding box center [127, 158] width 223 height 11
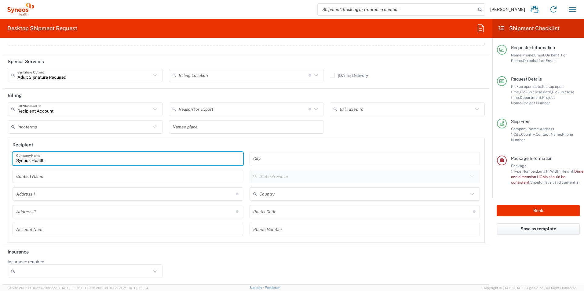
type input "Syneos Health"
click at [298, 158] on input "text" at bounding box center [364, 158] width 223 height 11
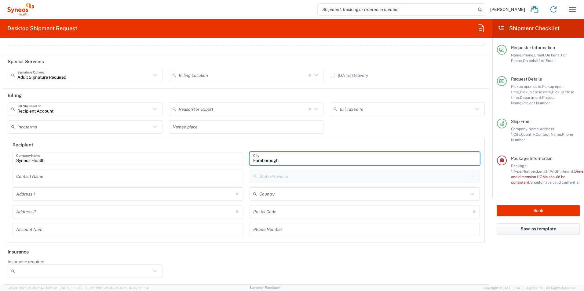
type input "Farnborough"
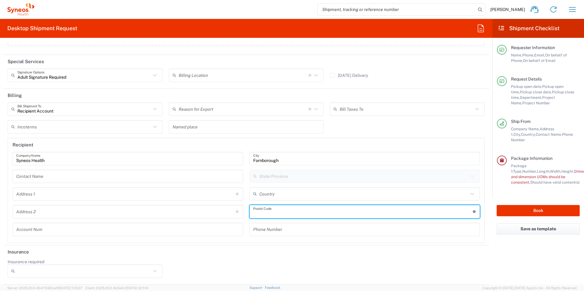
click at [257, 211] on input "undefined" at bounding box center [363, 211] width 220 height 11
type input "GU14 7BF"
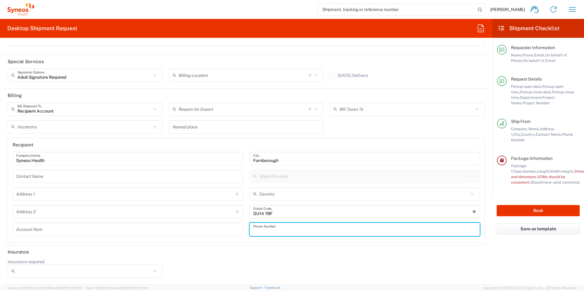
click at [265, 232] on input "tel" at bounding box center [364, 229] width 223 height 11
type input "[PHONE_NUMBER]"
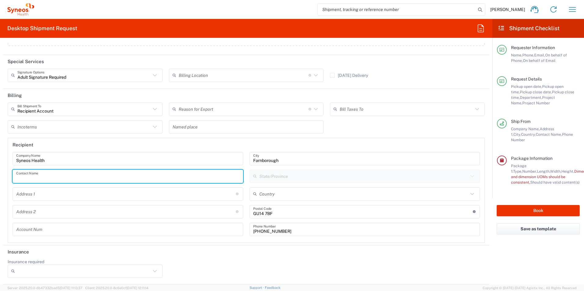
click at [25, 178] on input "text" at bounding box center [127, 176] width 223 height 11
type input "ATTN: Information Technology"
click at [34, 195] on input "text" at bounding box center [126, 194] width 220 height 11
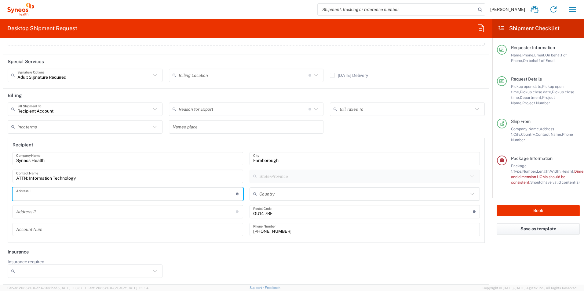
click at [29, 195] on input "text" at bounding box center [126, 194] width 220 height 11
type input "[STREET_ADDRESS]"
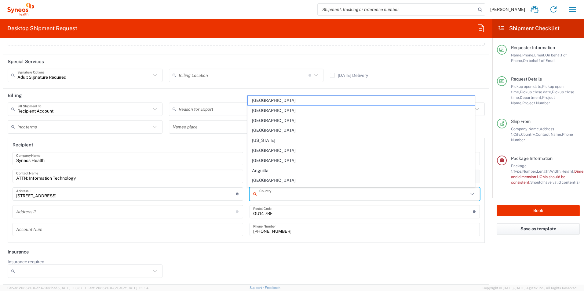
click at [309, 198] on input "text" at bounding box center [363, 194] width 209 height 11
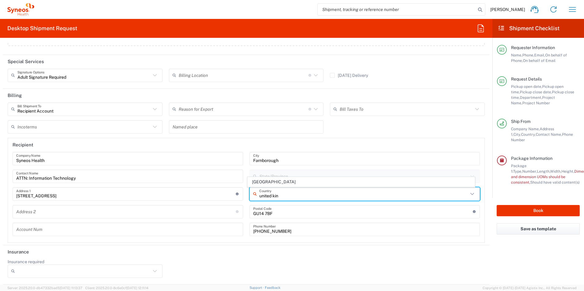
type input "united kin"
click at [221, 243] on agx-form-section "Recipient Syneos Health Company Name ATTN: Information Technology Contact Name …" at bounding box center [246, 190] width 477 height 105
click at [283, 192] on input "text" at bounding box center [363, 194] width 209 height 11
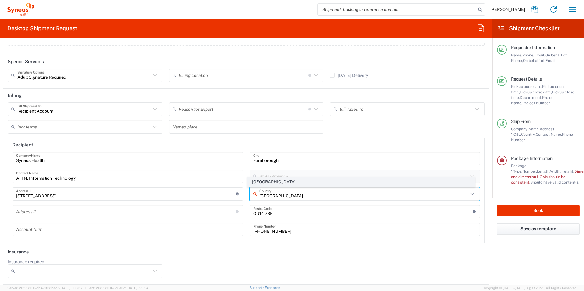
type input "[GEOGRAPHIC_DATA]"
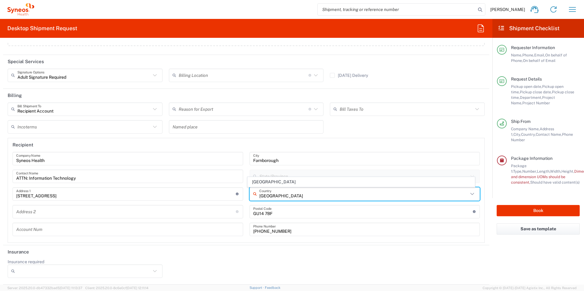
drag, startPoint x: 273, startPoint y: 184, endPoint x: 262, endPoint y: 181, distance: 12.2
click at [273, 184] on span "[GEOGRAPHIC_DATA]" at bounding box center [361, 181] width 227 height 9
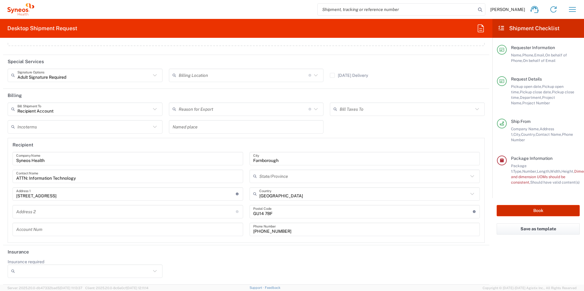
click at [541, 205] on button "Book" at bounding box center [538, 210] width 83 height 11
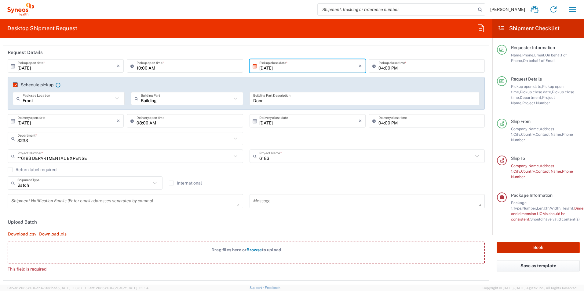
scroll to position [64, 0]
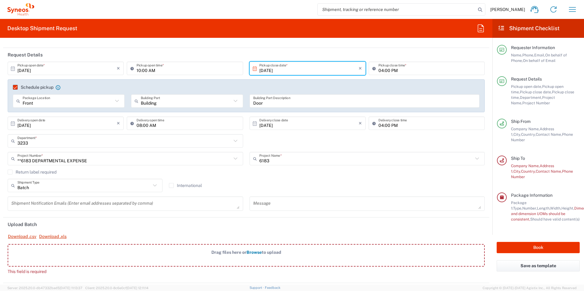
click at [155, 185] on icon at bounding box center [155, 186] width 8 height 8
click at [96, 207] on span "Regular" at bounding box center [84, 208] width 152 height 9
type input "Regular"
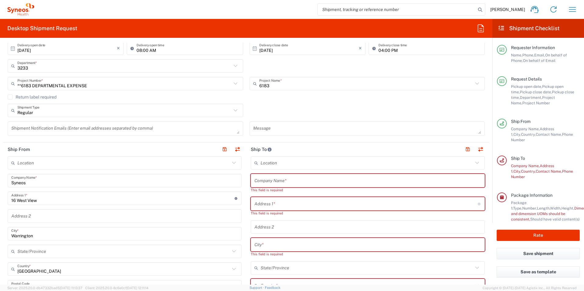
scroll to position [125, 0]
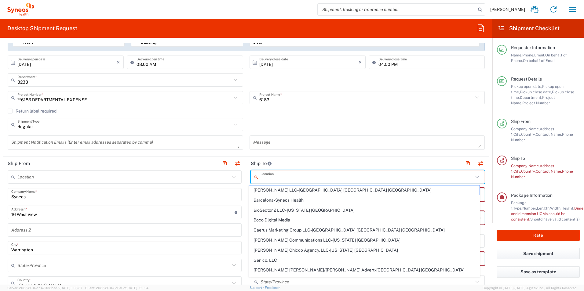
click at [277, 181] on input "text" at bounding box center [367, 177] width 213 height 11
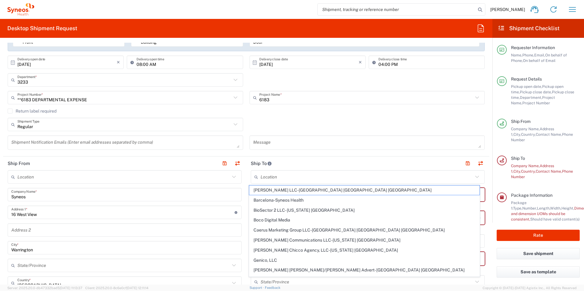
click at [295, 157] on header "Ship To" at bounding box center [367, 164] width 243 height 14
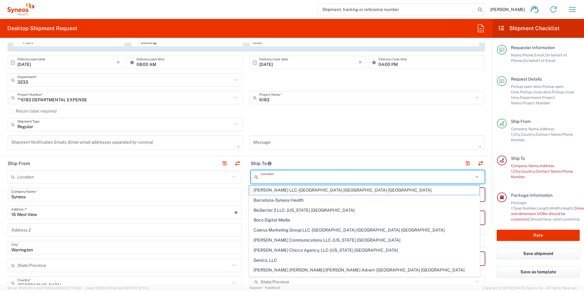
click at [280, 175] on input "text" at bounding box center [367, 177] width 213 height 11
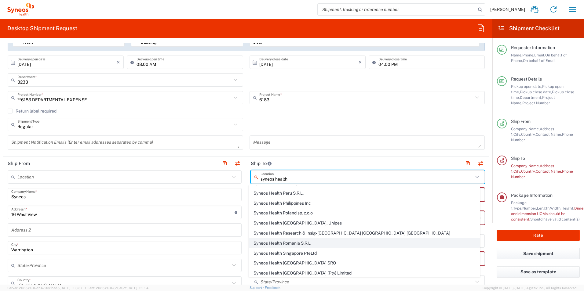
scroll to position [740, 0]
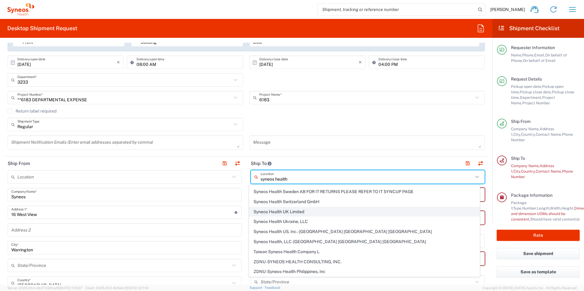
click at [301, 212] on span "Syneos Health UK Limited" at bounding box center [364, 211] width 231 height 9
type input "Syneos Health UK Limited"
type input "[STREET_ADDRESS],"
type input "[GEOGRAPHIC_DATA]"
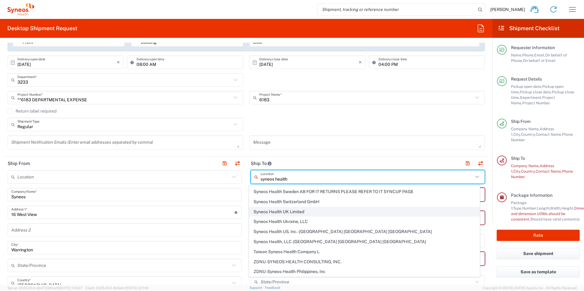
type input "[GEOGRAPHIC_DATA]"
type input "GU14 7BF"
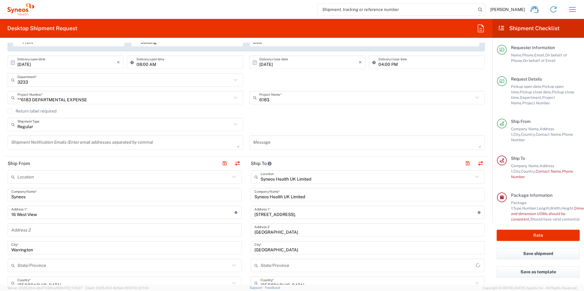
type input "[GEOGRAPHIC_DATA]"
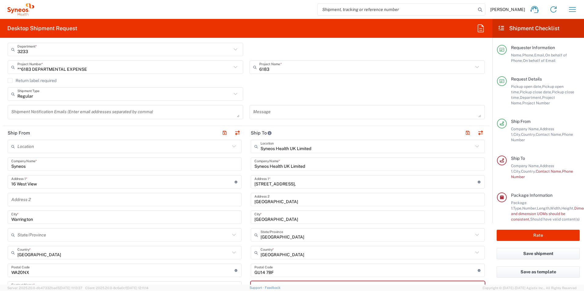
scroll to position [186, 0]
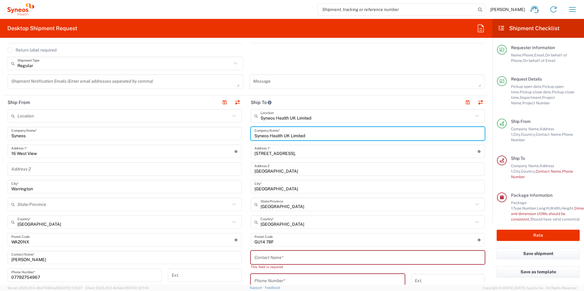
click at [319, 135] on input "Syneos Health UK Limited" at bounding box center [367, 134] width 227 height 11
click at [317, 137] on input "Syneos Health UK Limited" at bounding box center [367, 134] width 227 height 11
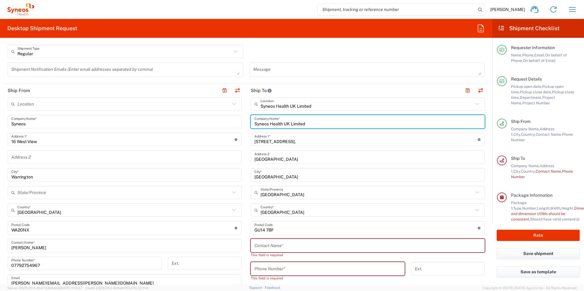
scroll to position [217, 0]
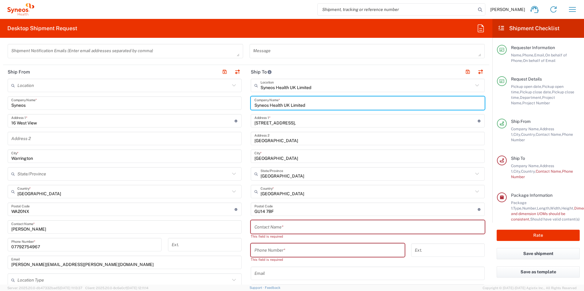
click at [276, 228] on input "text" at bounding box center [367, 227] width 227 height 11
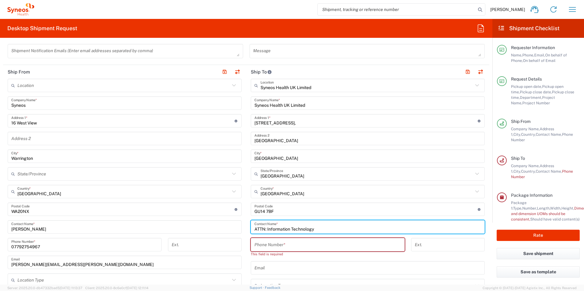
type input "ATTN: Information Technology"
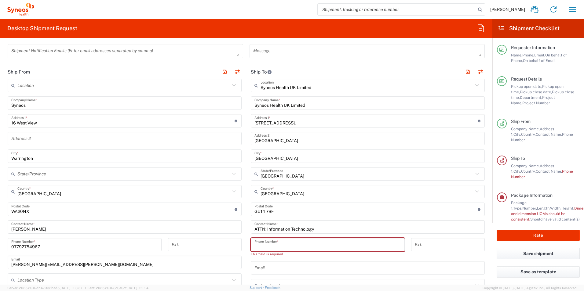
click at [275, 245] on input "tel" at bounding box center [327, 245] width 147 height 11
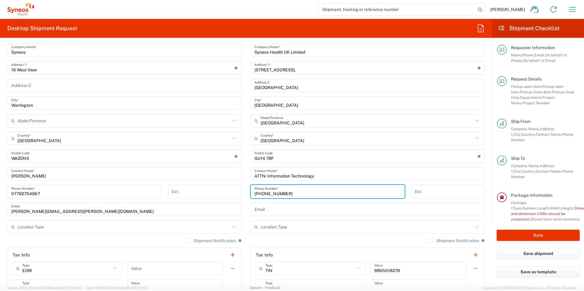
scroll to position [278, 0]
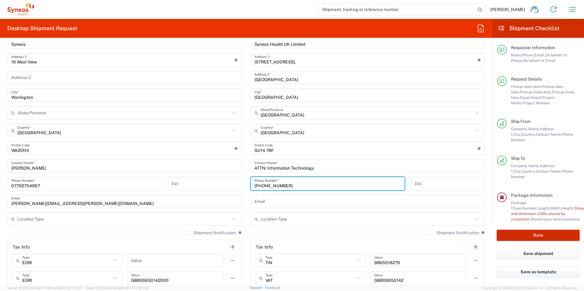
type input "[PHONE_NUMBER]"
click at [536, 233] on button "Rate" at bounding box center [538, 235] width 83 height 11
type input "Syneos Health UK Limited"
type input "ATTN: Information Technology"
type input "[STREET_ADDRESS],"
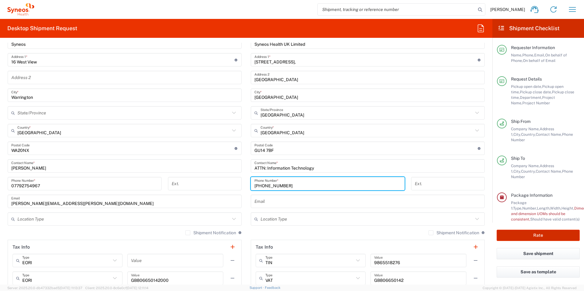
type input "[GEOGRAPHIC_DATA]"
type input "GU14 7BF"
type input "[PHONE_NUMBER]"
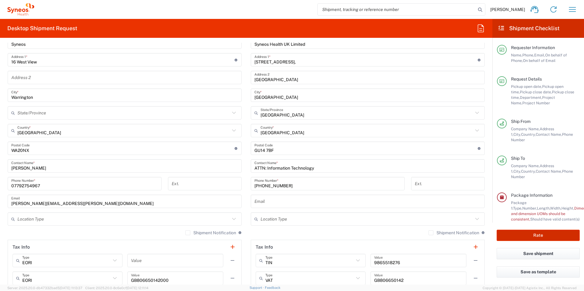
type input "[GEOGRAPHIC_DATA]"
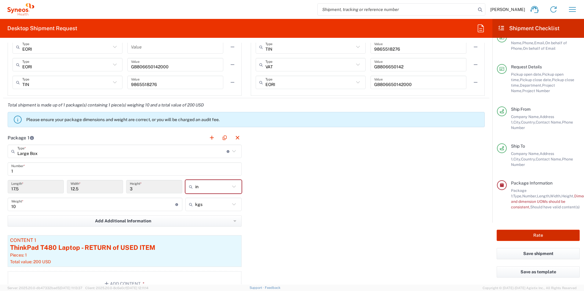
scroll to position [522, 0]
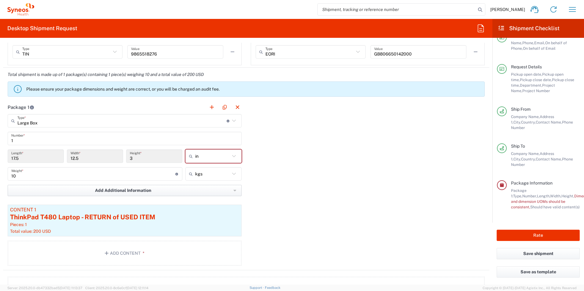
click at [231, 193] on button "Add Additional Information" at bounding box center [125, 190] width 234 height 11
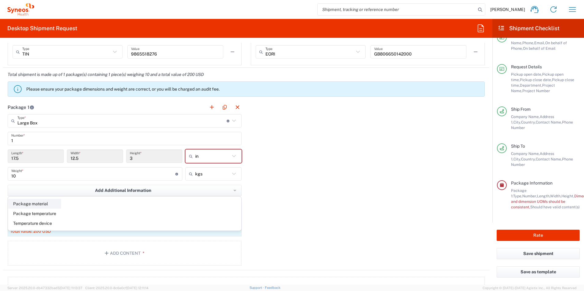
click at [24, 207] on li "Package material" at bounding box center [34, 204] width 53 height 10
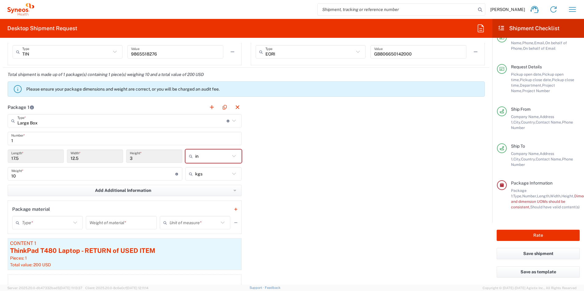
click at [53, 216] on div "Type *" at bounding box center [47, 222] width 71 height 13
click at [51, 224] on input "text" at bounding box center [46, 223] width 49 height 11
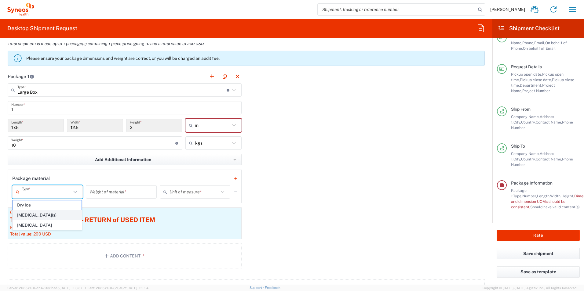
scroll to position [583, 0]
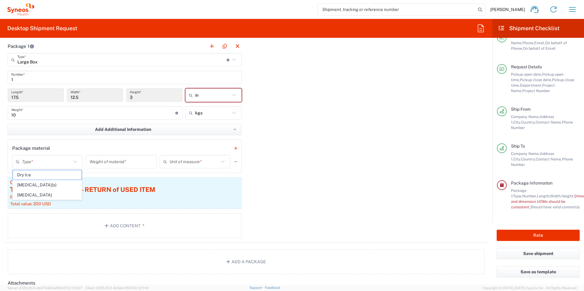
click at [72, 143] on div "Package material Type * Dry Ice [MEDICAL_DATA](s) [MEDICAL_DATA] Weight of mate…" at bounding box center [125, 157] width 234 height 34
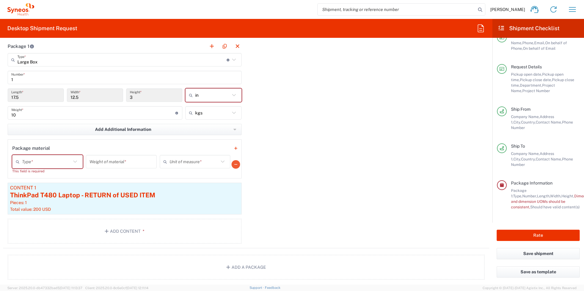
click at [234, 163] on icon "button" at bounding box center [235, 165] width 3 height 4
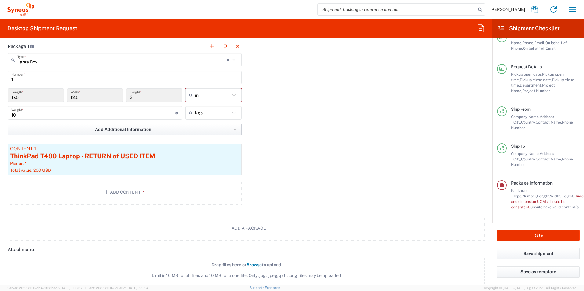
click at [233, 131] on icon "button" at bounding box center [234, 130] width 3 height 4
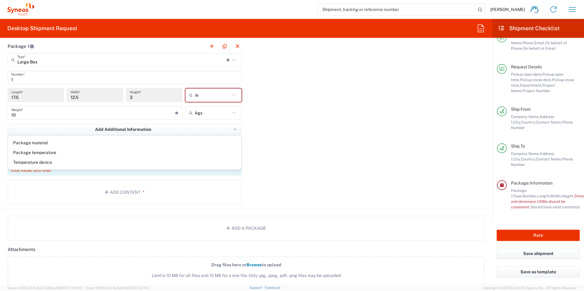
click at [265, 139] on div "Package 1 Large Box Type * Material used to package goods Envelope Large Box Me…" at bounding box center [246, 124] width 486 height 170
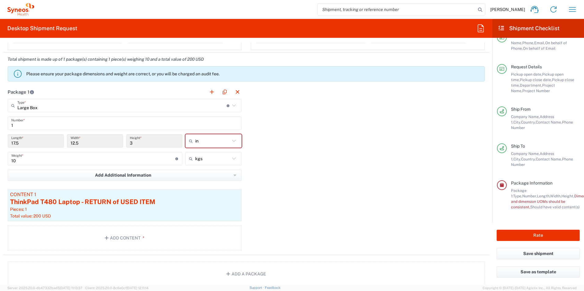
scroll to position [522, 0]
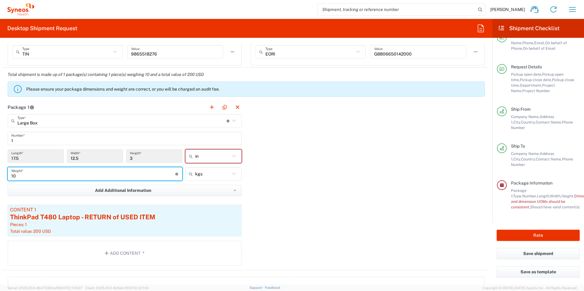
drag, startPoint x: 30, startPoint y: 174, endPoint x: 10, endPoint y: 174, distance: 19.9
click at [10, 174] on div "10 Weight * Total weight of package(s) in pounds or kilograms" at bounding box center [95, 173] width 175 height 13
type input "9"
click at [400, 173] on div "Package 1 Large Box Type * Material used to package goods Envelope Large Box Me…" at bounding box center [246, 185] width 486 height 170
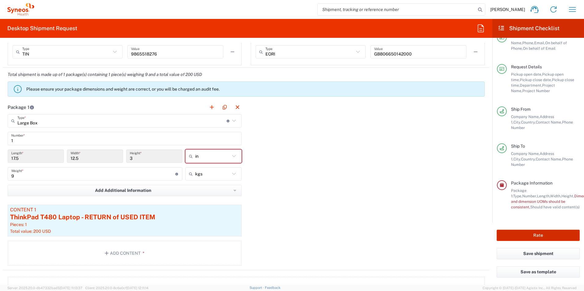
click at [534, 233] on button "Rate" at bounding box center [538, 235] width 83 height 11
click at [527, 236] on button "Rate" at bounding box center [538, 235] width 83 height 11
click at [299, 188] on div "Package 1 Large Box Type * Material used to package goods Envelope Large Box Me…" at bounding box center [246, 185] width 486 height 170
click at [232, 157] on icon at bounding box center [234, 156] width 8 height 8
type input "in"
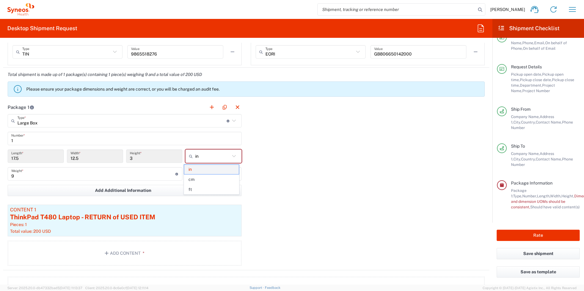
click at [201, 170] on span "in" at bounding box center [211, 169] width 54 height 9
click at [232, 157] on icon at bounding box center [234, 156] width 8 height 8
click at [200, 191] on span "in" at bounding box center [211, 189] width 54 height 9
type input "in"
click at [265, 155] on div "Package 1 Large Box Type * Material used to package goods Envelope Large Box Me…" at bounding box center [246, 185] width 486 height 170
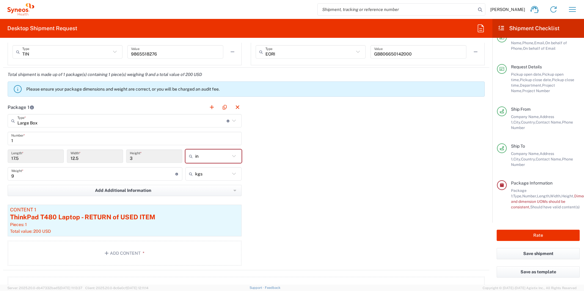
click at [178, 141] on input "1" at bounding box center [124, 138] width 227 height 11
click at [527, 234] on button "Rate" at bounding box center [538, 235] width 83 height 11
click at [138, 161] on input "3" at bounding box center [154, 156] width 49 height 11
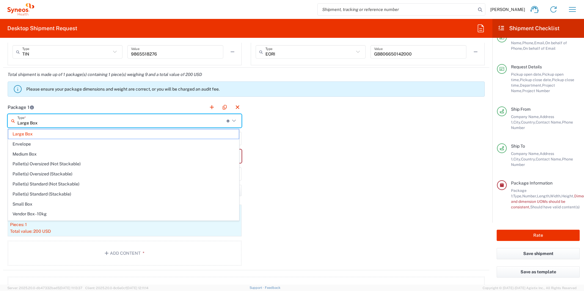
click at [47, 125] on input "Large Box" at bounding box center [121, 121] width 209 height 11
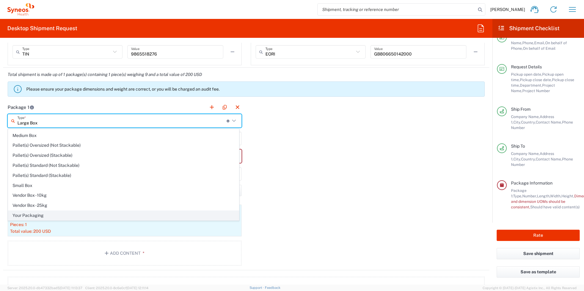
click at [53, 218] on span "Your Packaging" at bounding box center [123, 215] width 231 height 9
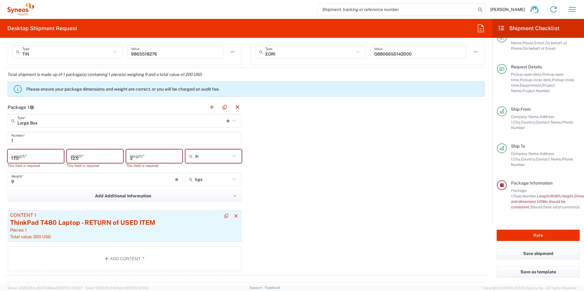
type input "Your Packaging"
click at [37, 158] on input "number" at bounding box center [35, 156] width 49 height 11
click at [214, 164] on div "in cm ft in" at bounding box center [213, 161] width 59 height 23
click at [218, 159] on input "in" at bounding box center [212, 157] width 35 height 10
click at [232, 156] on icon at bounding box center [234, 156] width 8 height 8
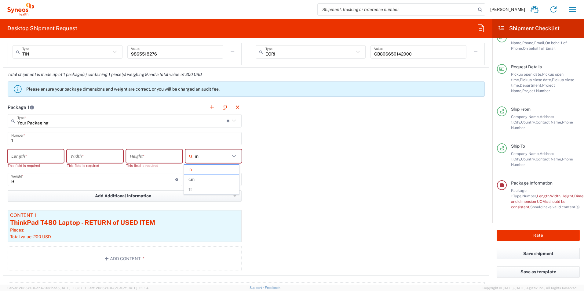
click at [205, 179] on span "cm" at bounding box center [211, 179] width 54 height 9
type input "cm"
click at [48, 159] on input "number" at bounding box center [35, 156] width 49 height 11
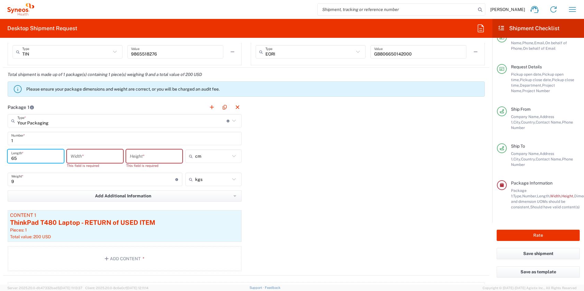
type input "65"
click at [84, 153] on input "number" at bounding box center [95, 156] width 49 height 11
type input "40"
click at [144, 157] on input "number" at bounding box center [154, 156] width 49 height 11
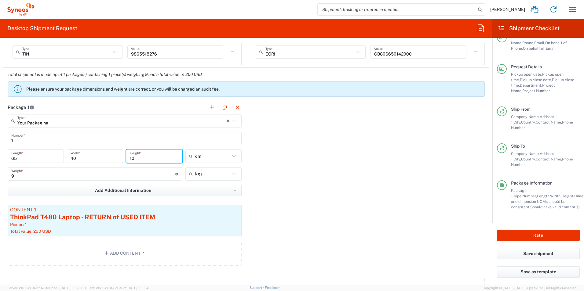
type input "10"
click at [328, 177] on div "Package 1 Your Packaging Type * Material used to package goods Large Box Envelo…" at bounding box center [246, 185] width 486 height 170
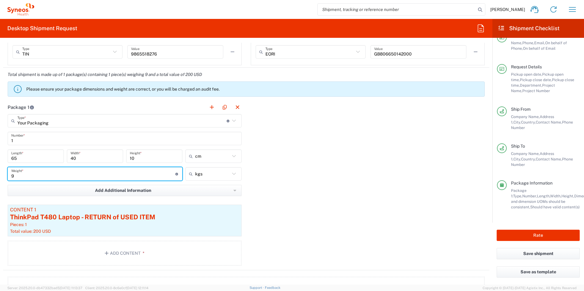
drag, startPoint x: 21, startPoint y: 174, endPoint x: 12, endPoint y: 177, distance: 9.7
click at [12, 177] on input "9" at bounding box center [93, 174] width 164 height 11
type input "10"
click at [325, 177] on div "Package 1 Your Packaging Type * Material used to package goods Large Box Envelo…" at bounding box center [246, 185] width 486 height 170
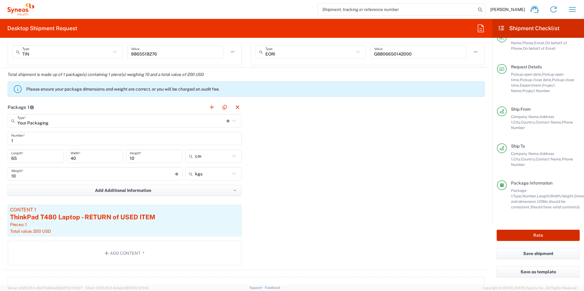
click at [529, 236] on button "Rate" at bounding box center [538, 235] width 83 height 11
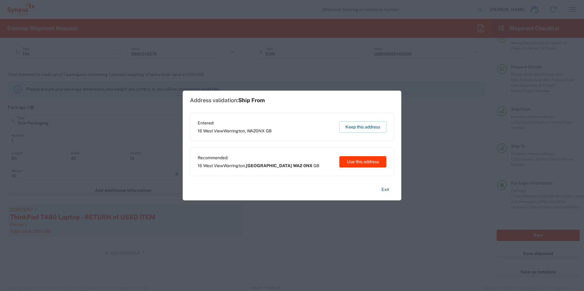
click at [342, 162] on button "Use this address" at bounding box center [362, 161] width 47 height 11
type input "[GEOGRAPHIC_DATA]"
type input "WA2 0NX"
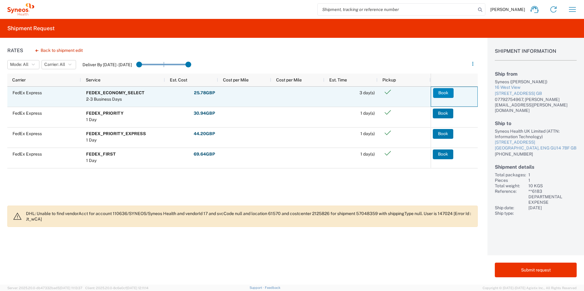
click at [437, 93] on button "Book" at bounding box center [443, 93] width 20 height 10
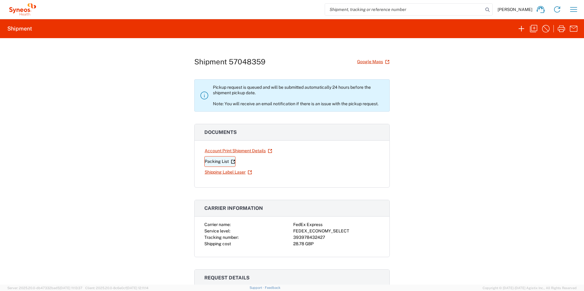
click at [215, 162] on link "Packing List" at bounding box center [219, 161] width 31 height 11
click at [224, 171] on link "Shipping Label Laser" at bounding box center [228, 172] width 48 height 11
click at [228, 151] on link "Account Print Shipment Details" at bounding box center [238, 151] width 68 height 11
